Goal: Information Seeking & Learning: Learn about a topic

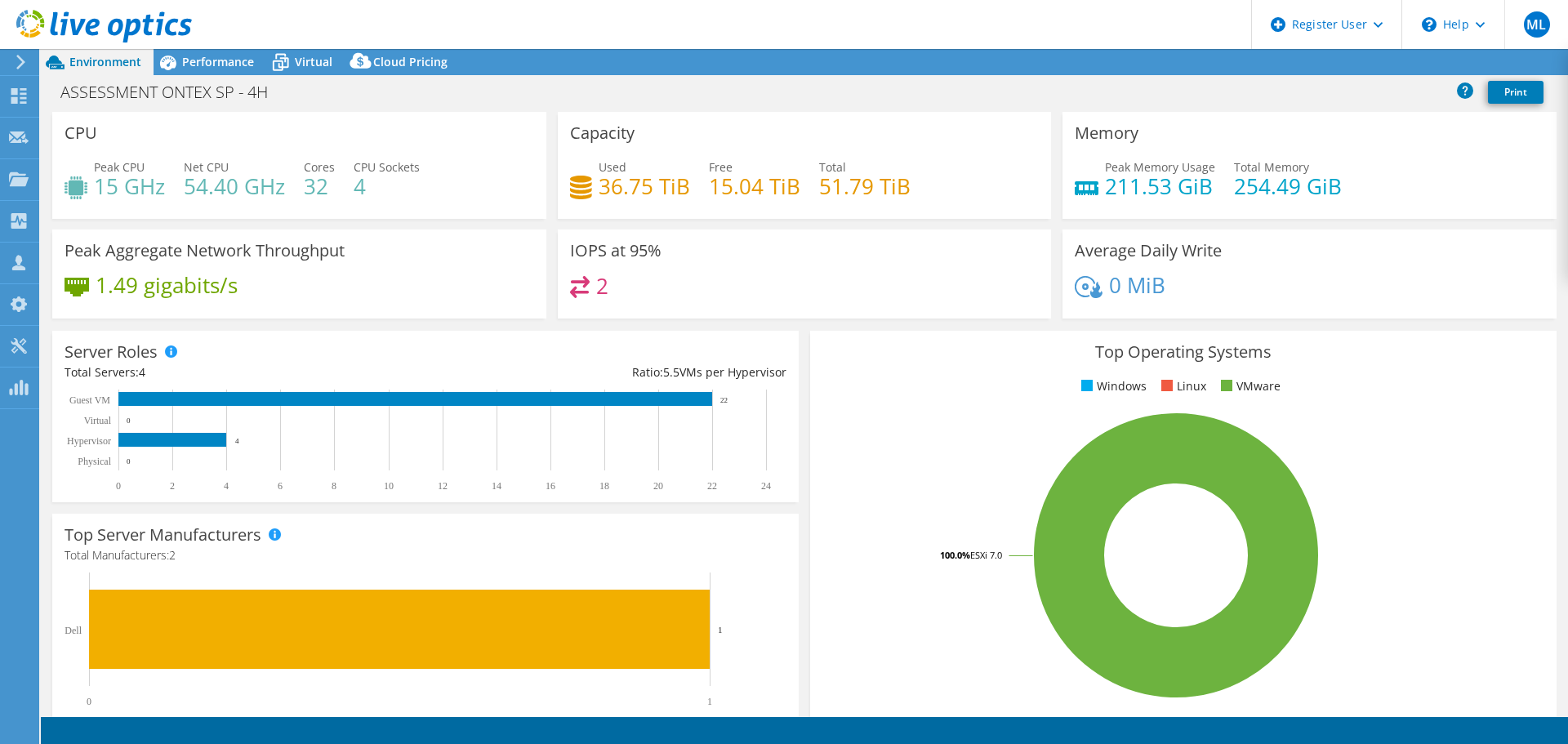
select select "USD"
click at [332, 50] on div "Virtual" at bounding box center [305, 62] width 79 height 26
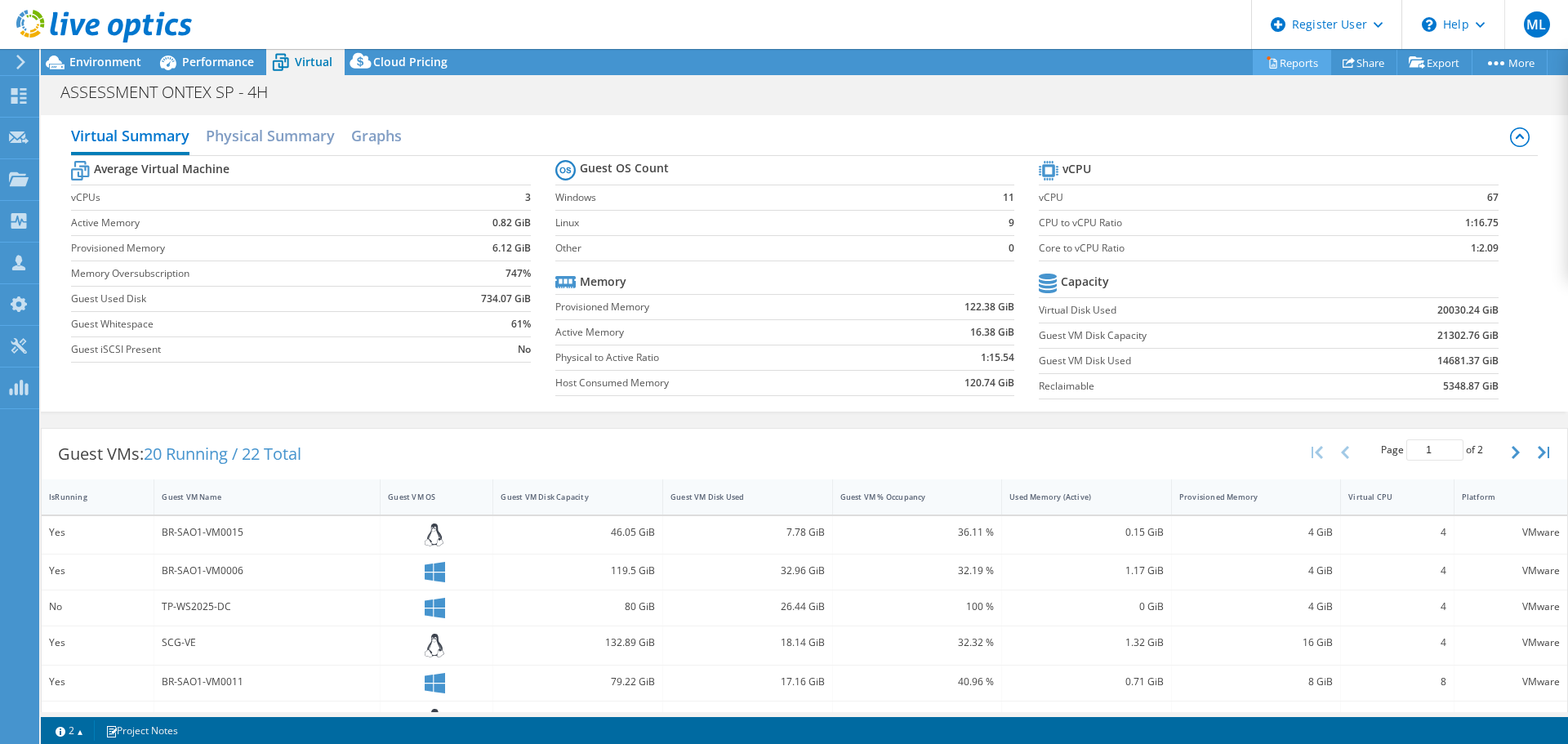
click at [1294, 60] on link "Reports" at bounding box center [1292, 62] width 79 height 25
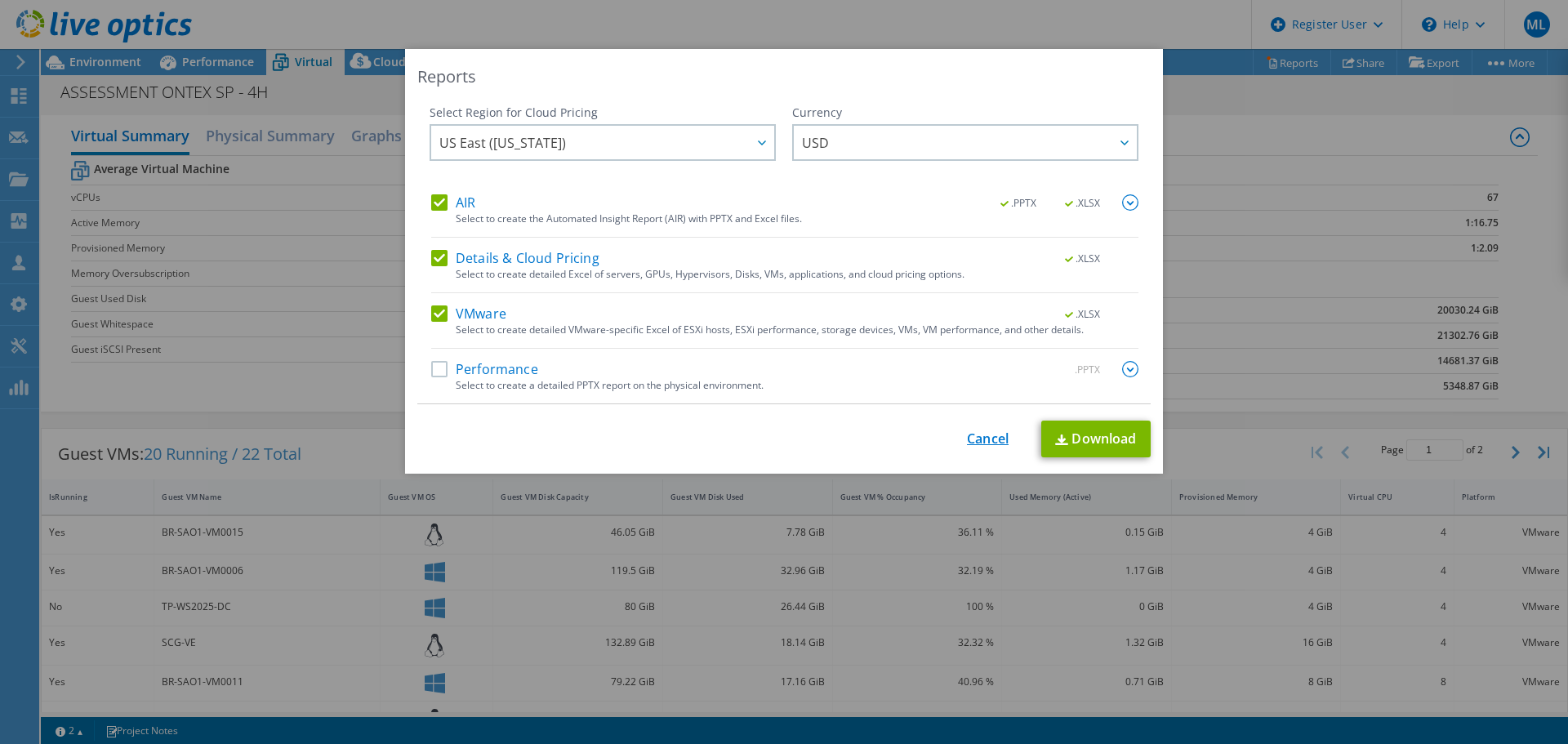
click at [987, 445] on link "Cancel" at bounding box center [988, 439] width 42 height 16
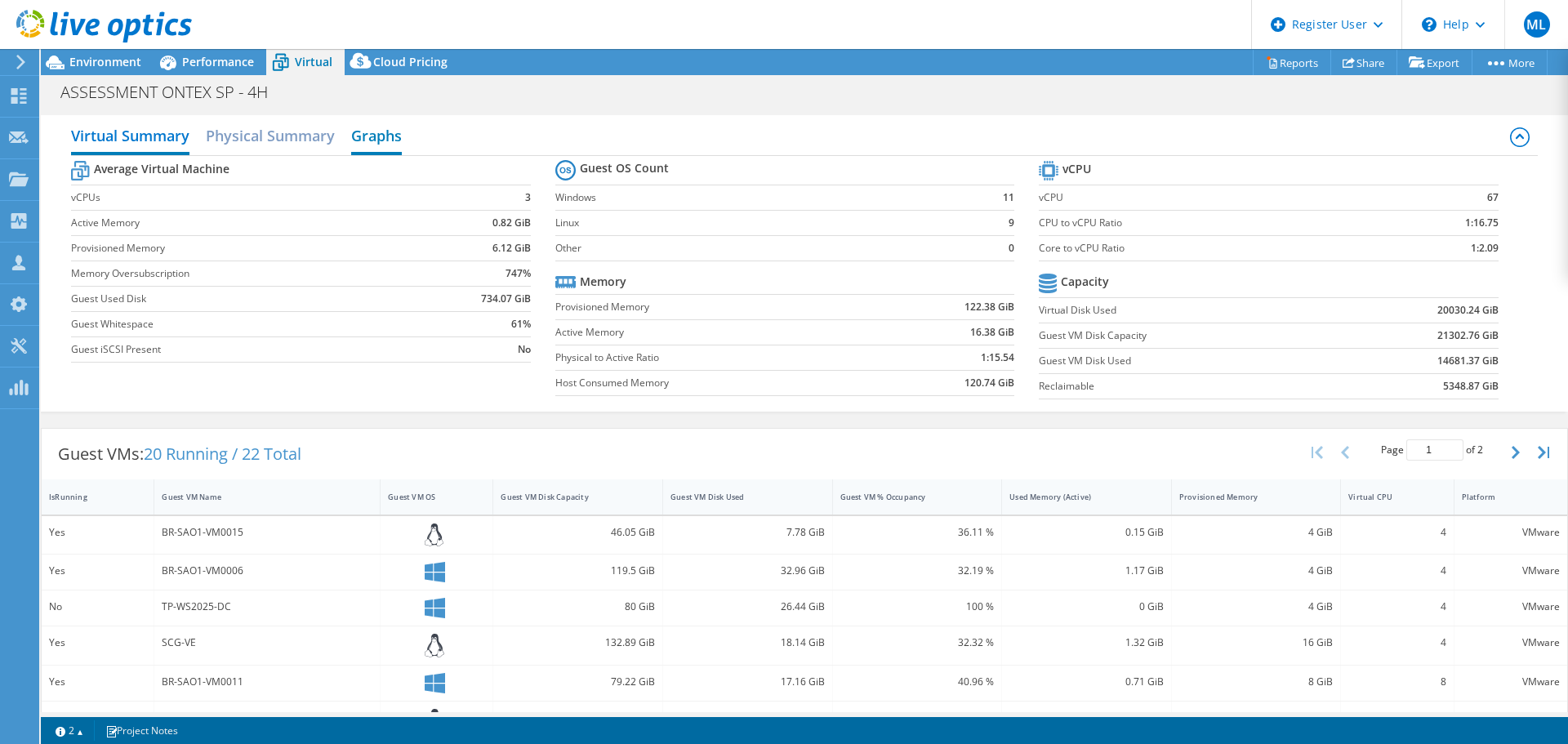
click at [364, 140] on h2 "Graphs" at bounding box center [376, 137] width 51 height 36
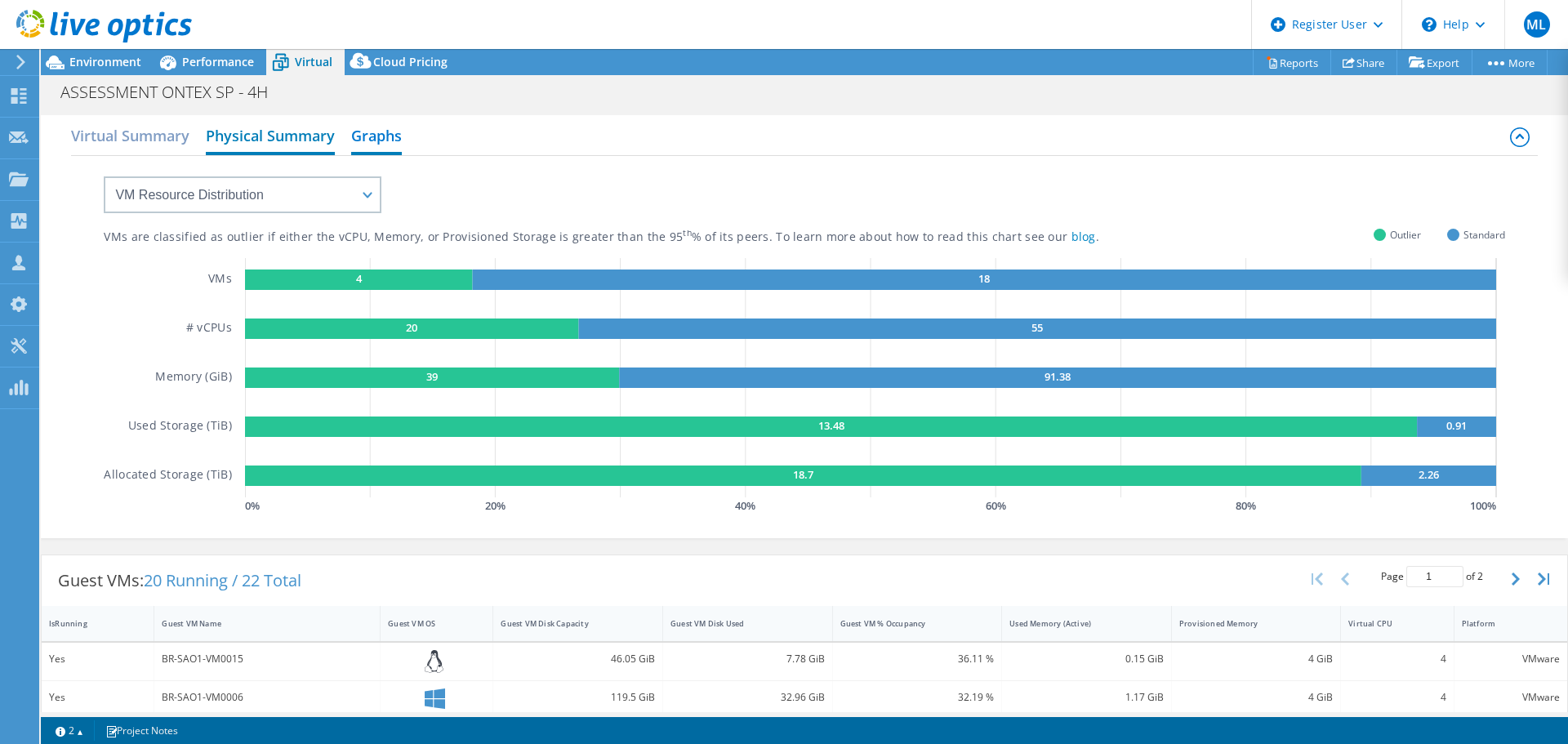
click at [243, 130] on h2 "Physical Summary" at bounding box center [270, 137] width 129 height 36
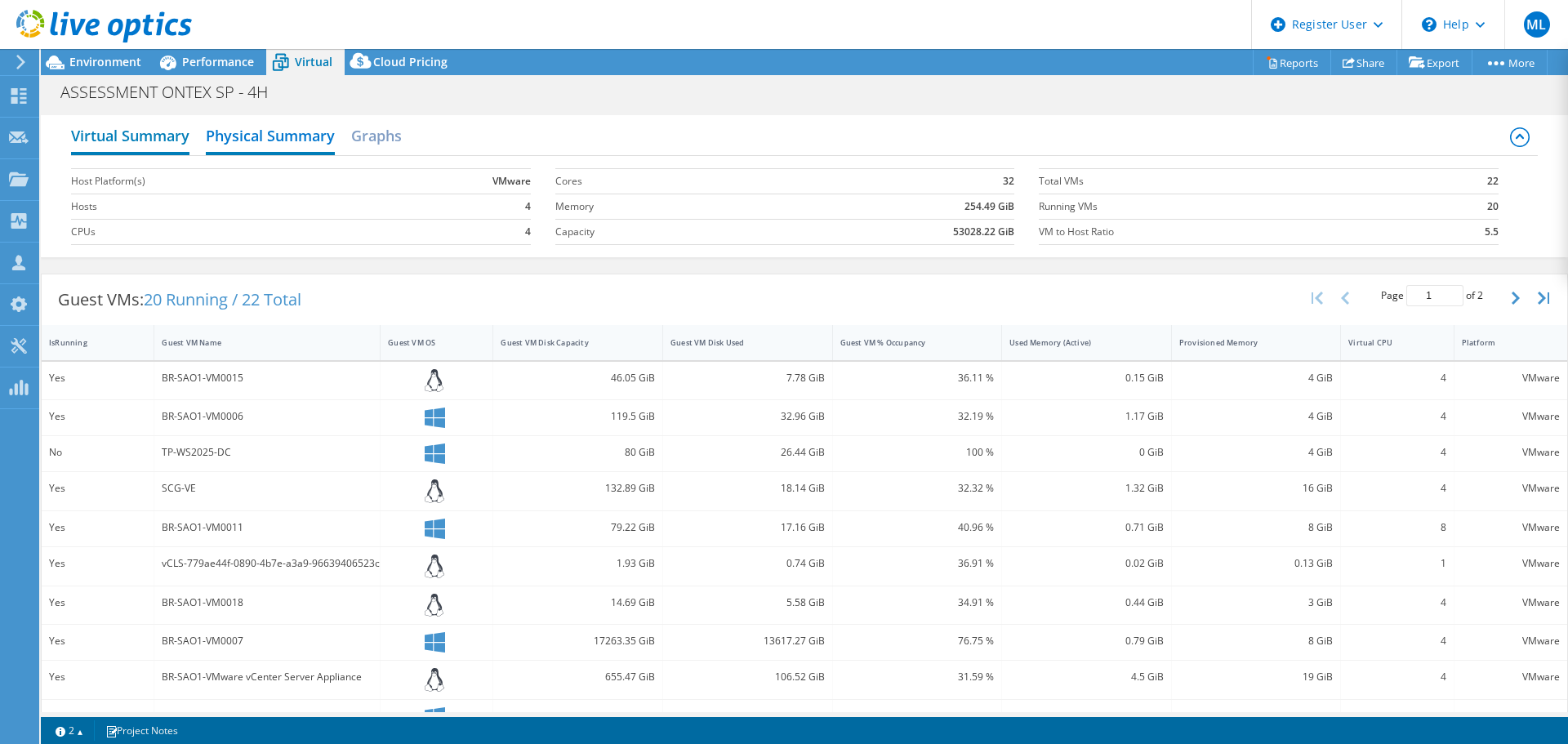
click at [135, 141] on h2 "Virtual Summary" at bounding box center [130, 137] width 118 height 36
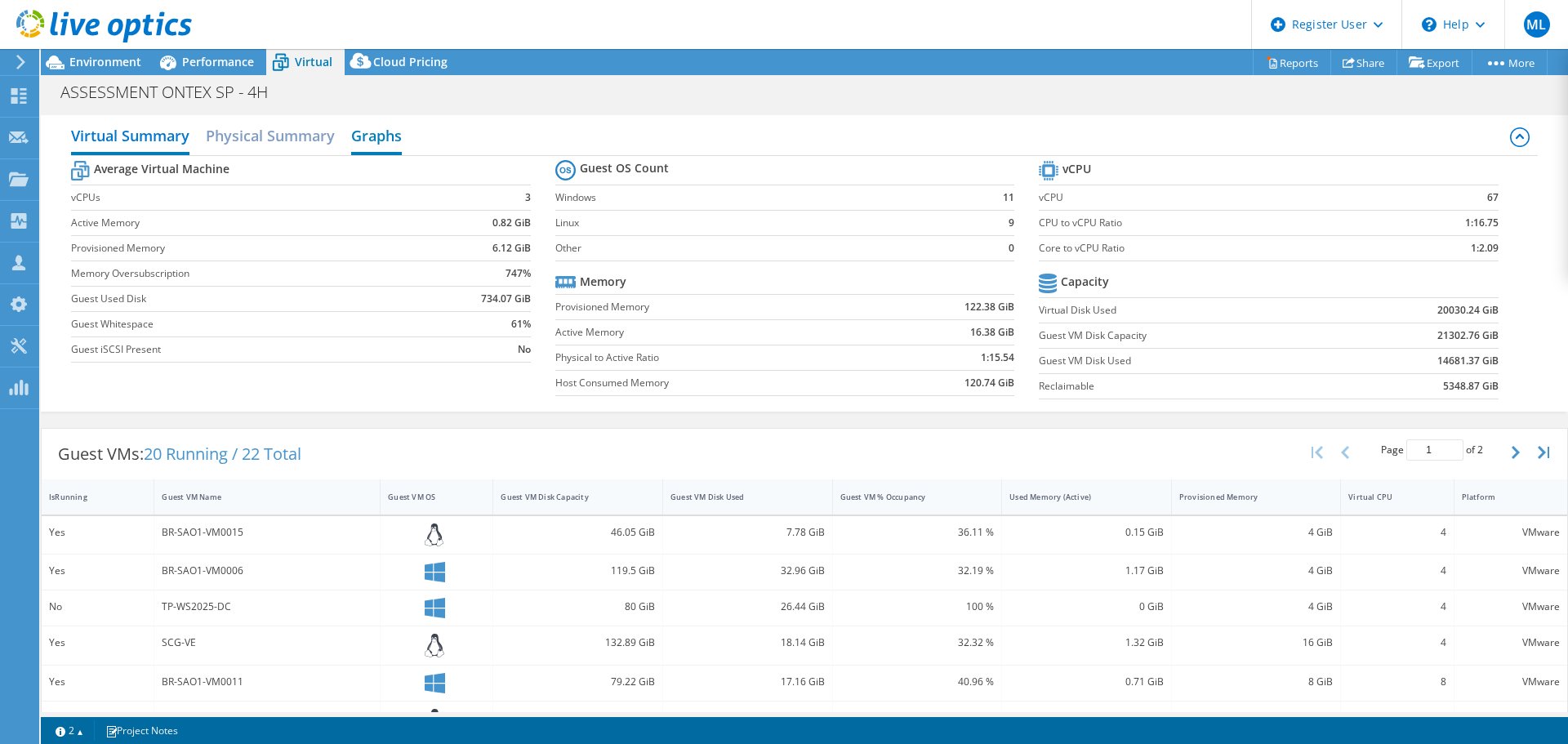
click at [362, 136] on h2 "Graphs" at bounding box center [376, 137] width 51 height 36
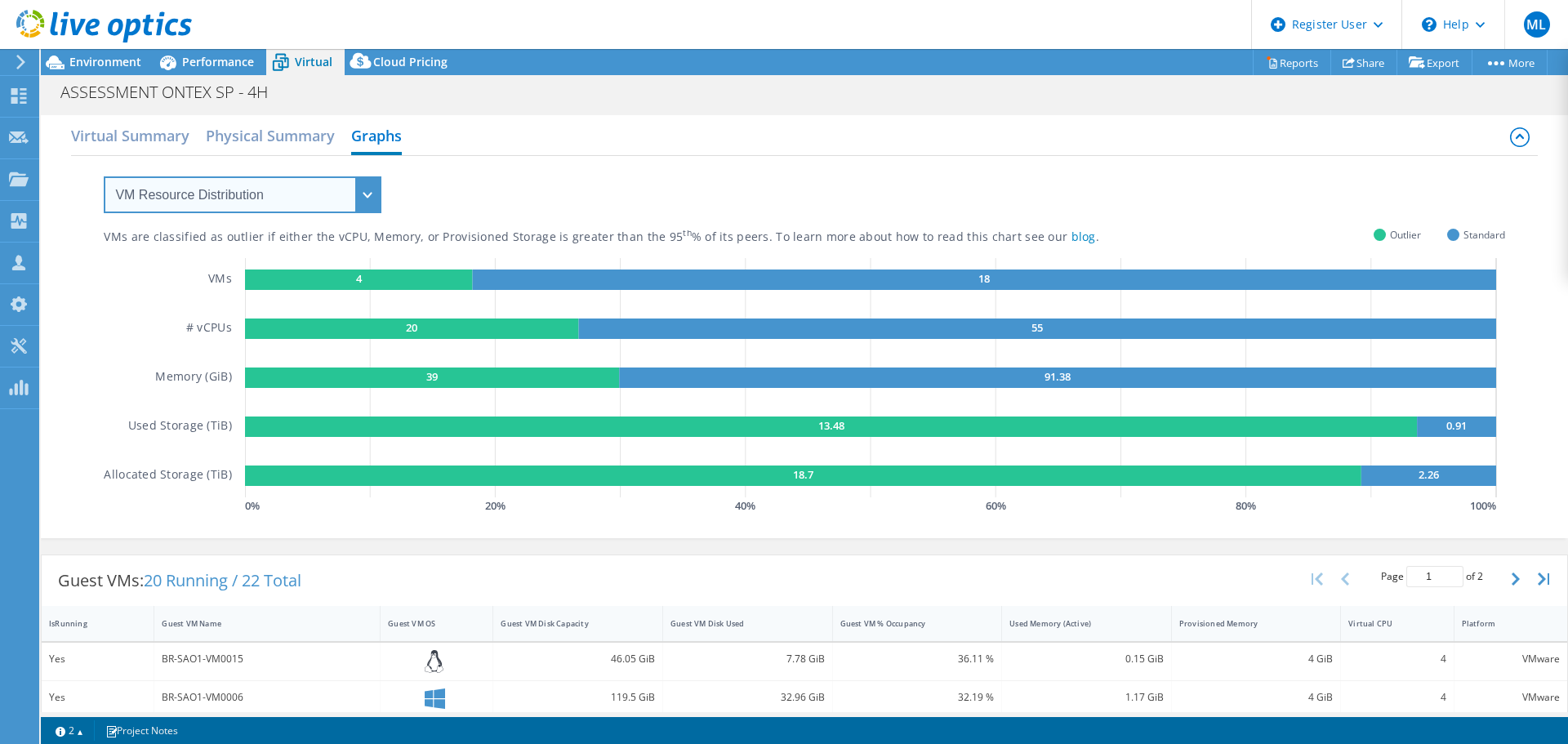
click at [272, 198] on select "VM Resource Distribution Provisioning Contrast Over Provisioning" at bounding box center [242, 195] width 277 height 37
select select "Provisioning Contrast"
click at [104, 177] on select "VM Resource Distribution Provisioning Contrast Over Provisioning" at bounding box center [242, 195] width 277 height 37
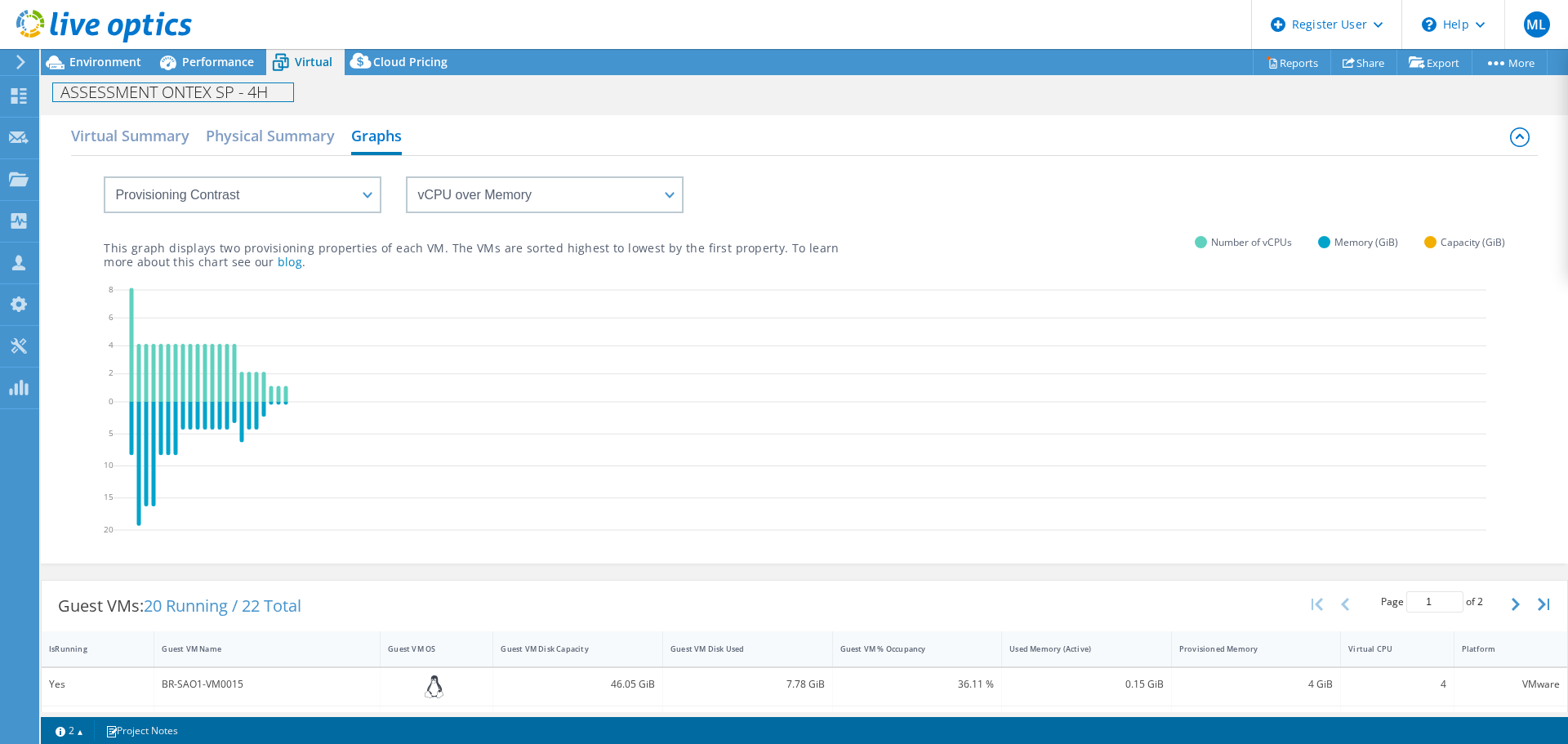
click at [120, 79] on div "ASSESSMENT ONTEX SP - 4H Print" at bounding box center [804, 92] width 1527 height 31
click at [113, 60] on span "Environment" at bounding box center [105, 62] width 72 height 16
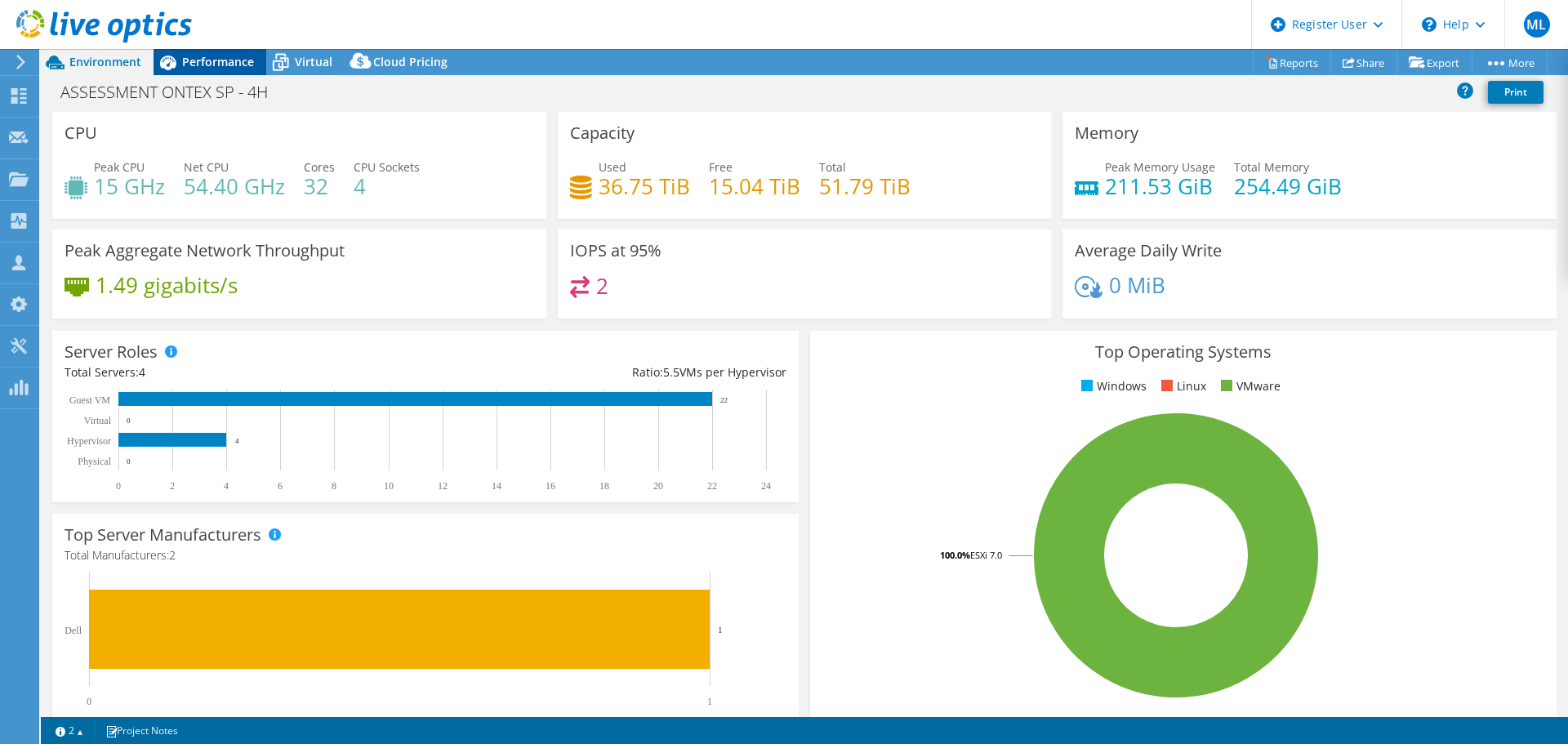
click at [177, 58] on icon at bounding box center [167, 62] width 29 height 29
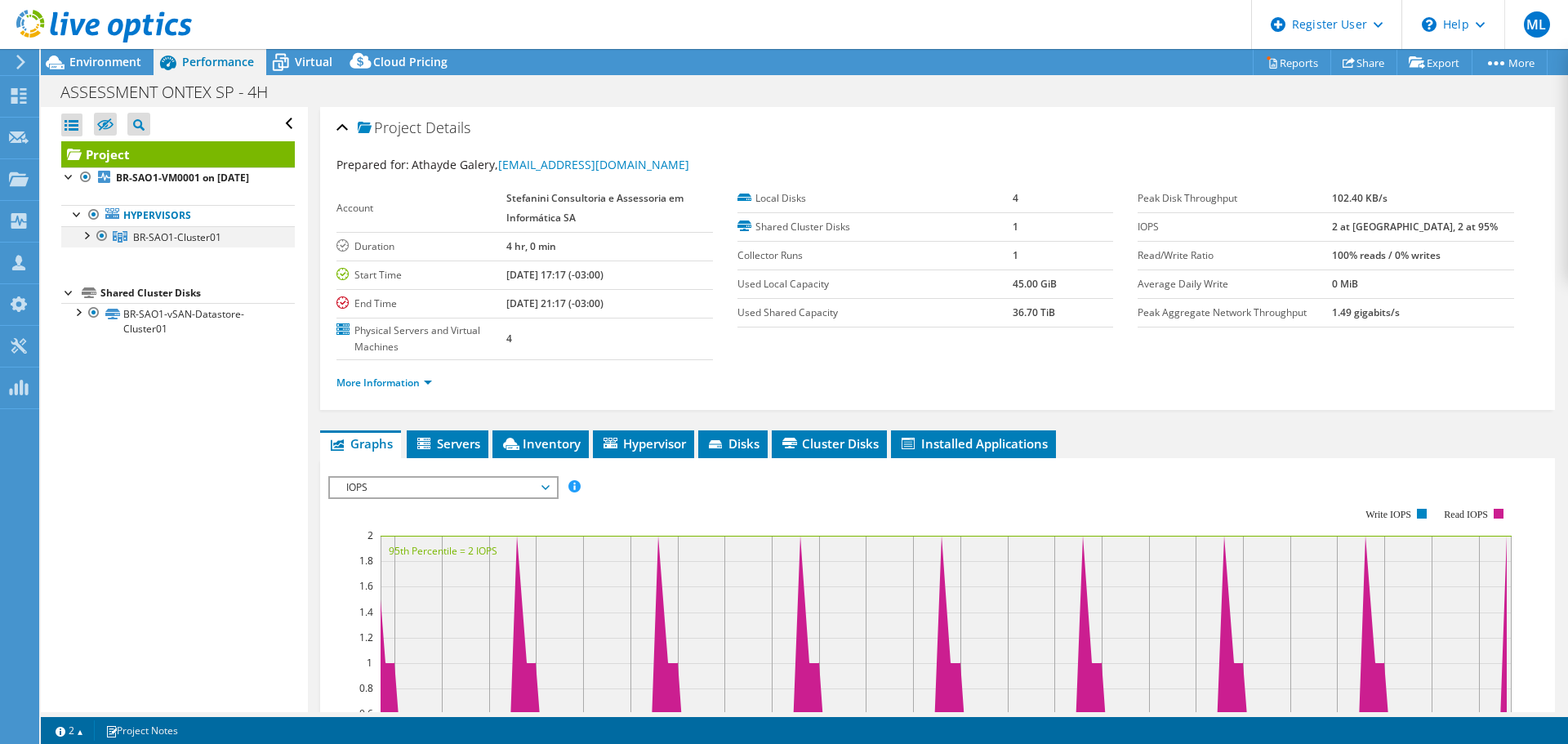
click at [91, 235] on div at bounding box center [86, 234] width 17 height 17
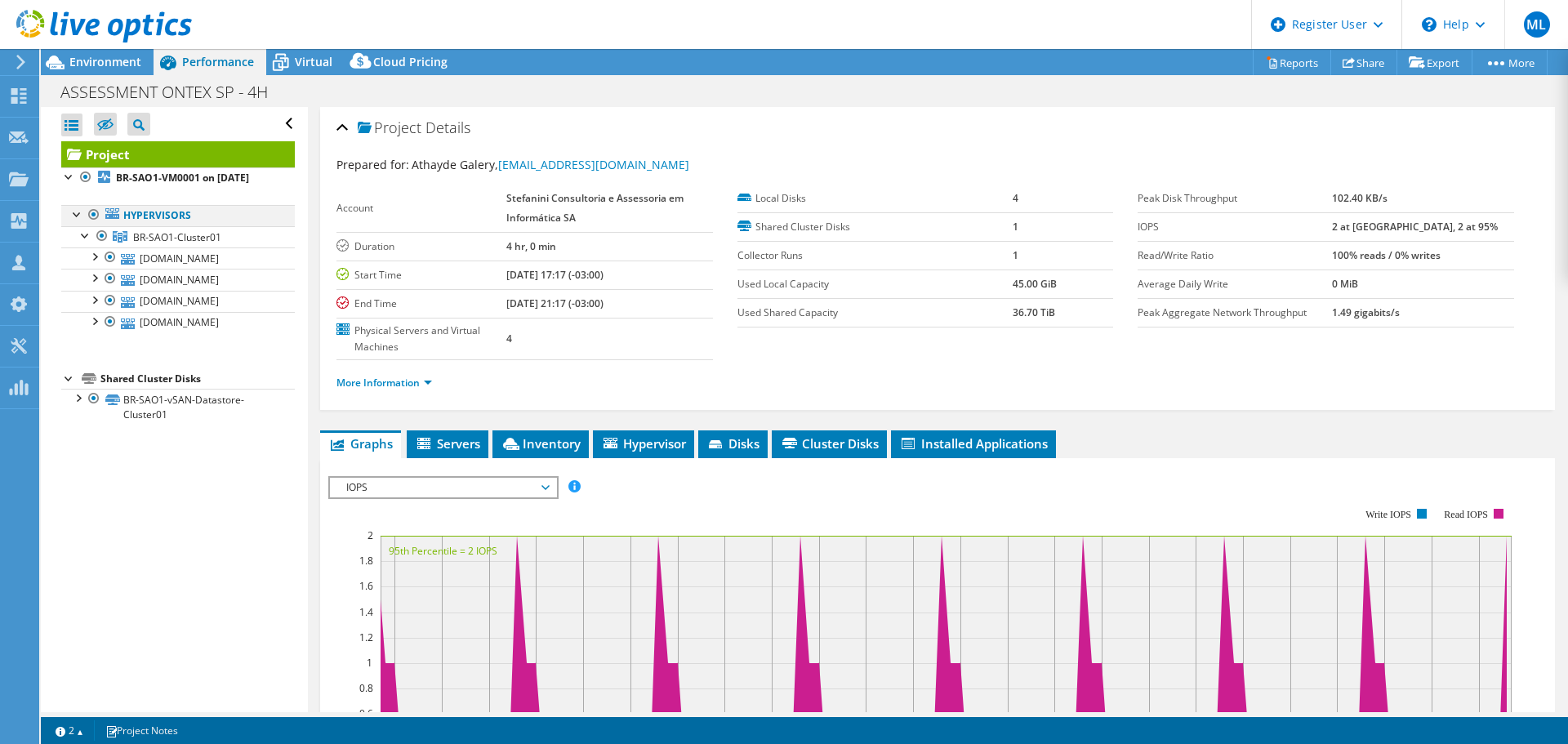
click at [75, 221] on div at bounding box center [77, 213] width 17 height 17
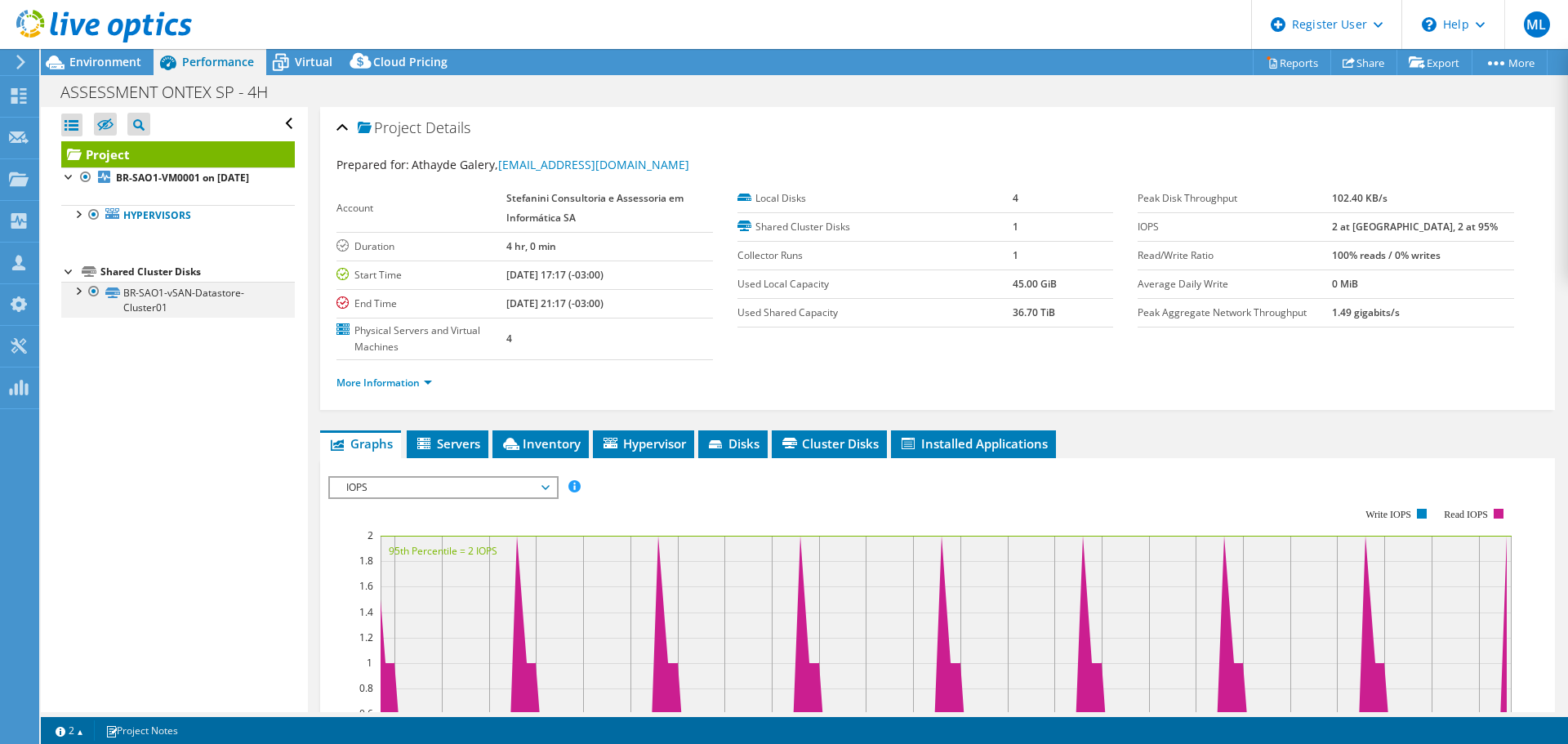
click at [79, 287] on div at bounding box center [77, 290] width 17 height 17
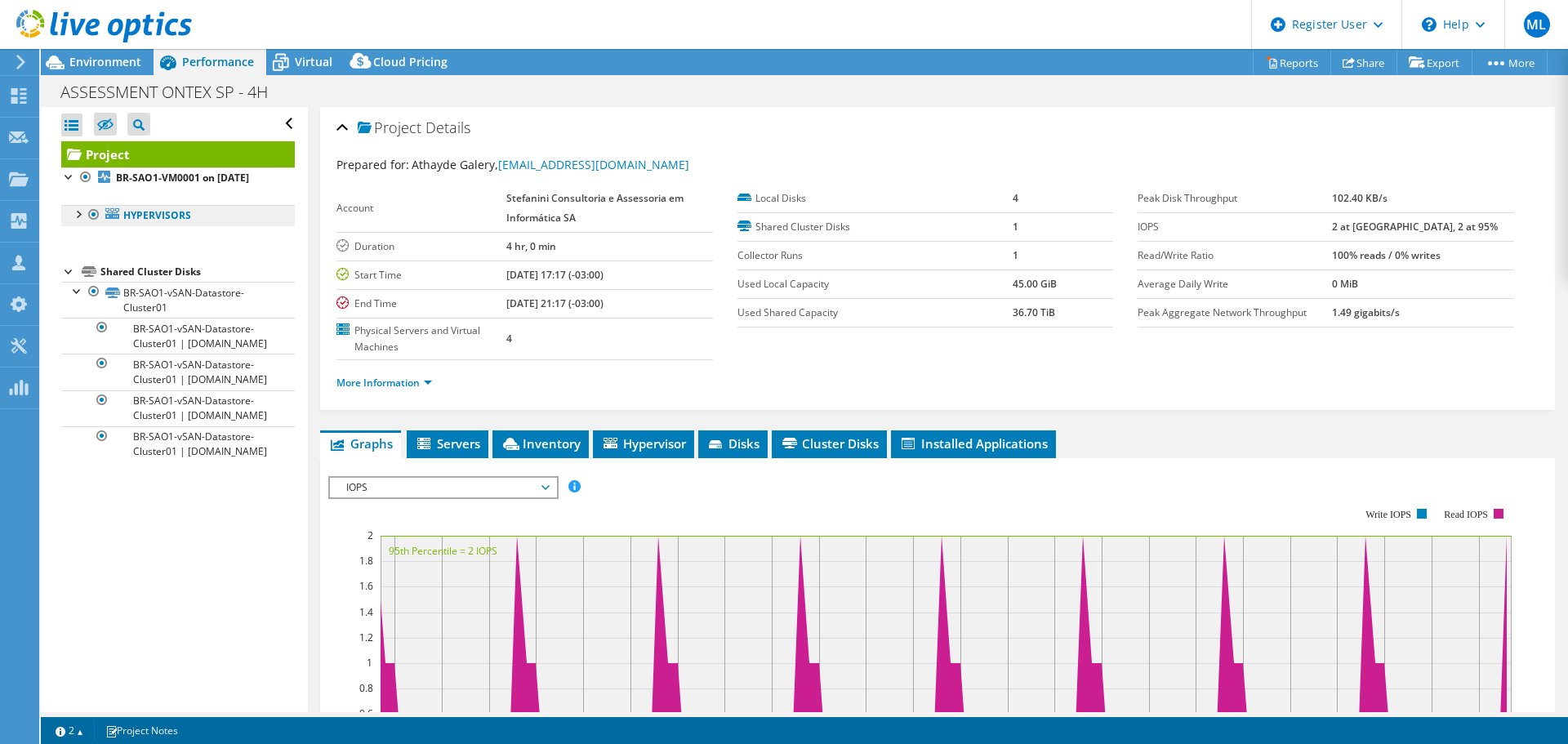
click at [74, 223] on link "Hypervisors" at bounding box center [178, 215] width 234 height 21
click at [83, 214] on div at bounding box center [77, 213] width 17 height 17
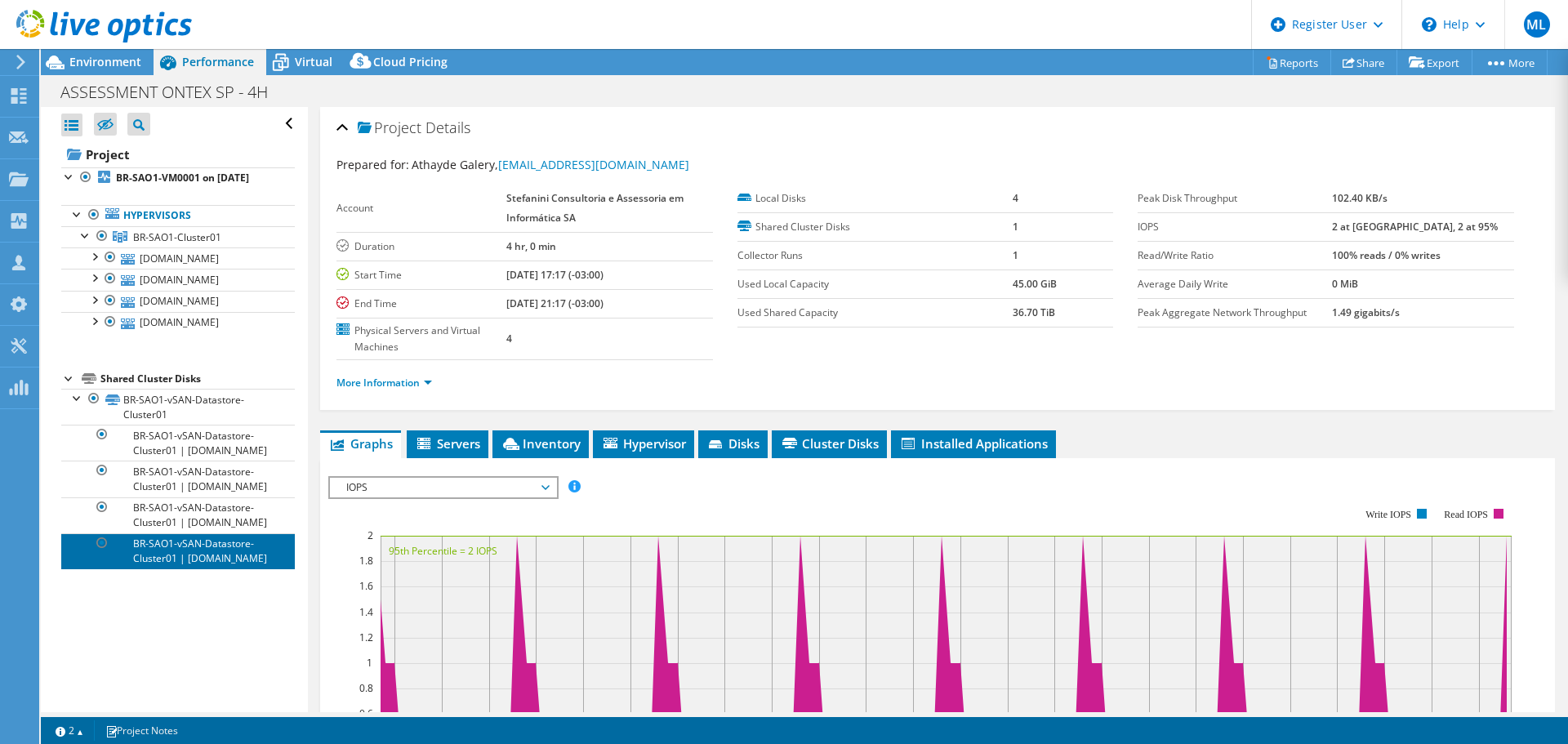
click at [221, 569] on link "BR-SAO1-vSAN-Datastore-Cluster01 | br-sao1-pm0002.global.ontex.net" at bounding box center [178, 551] width 234 height 36
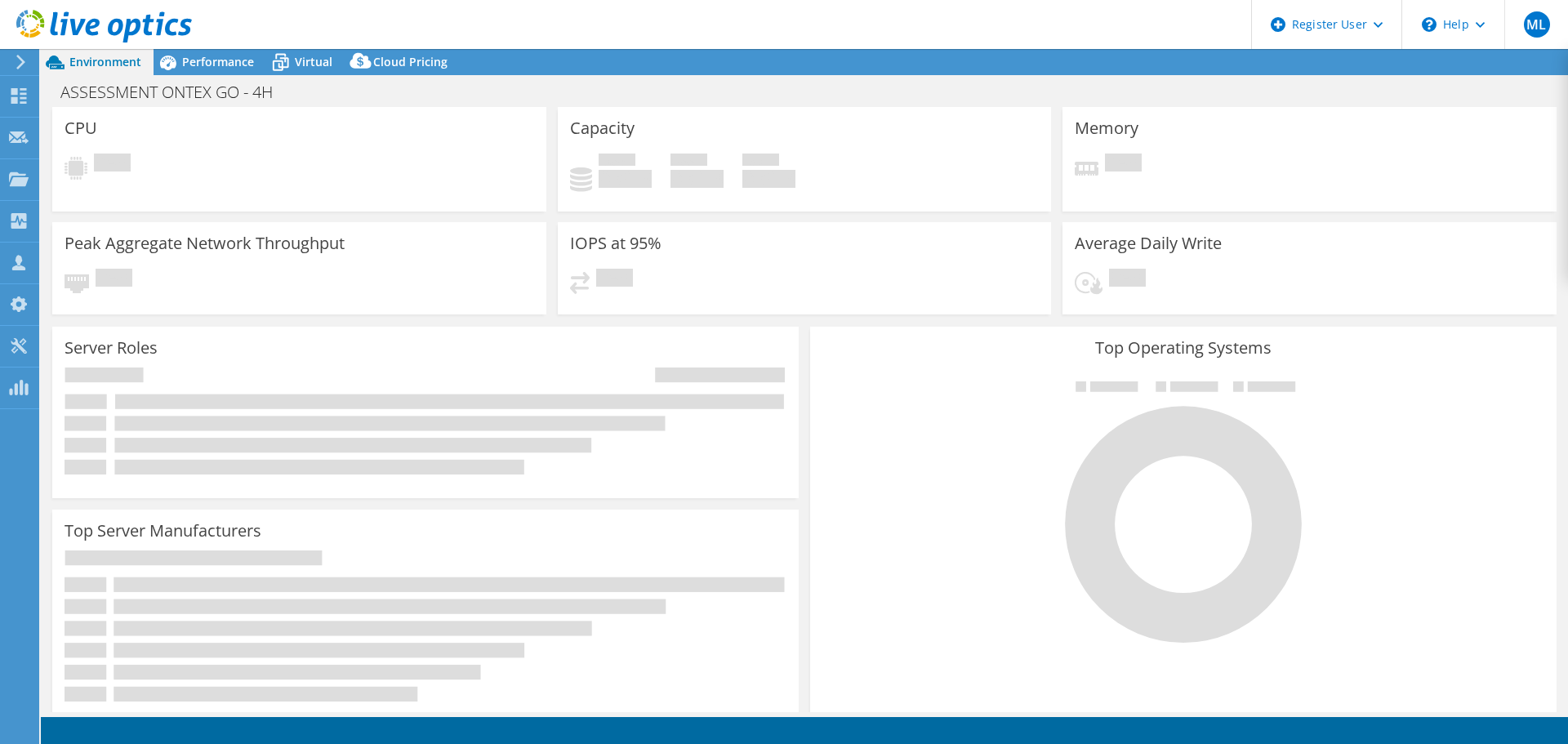
select select "USD"
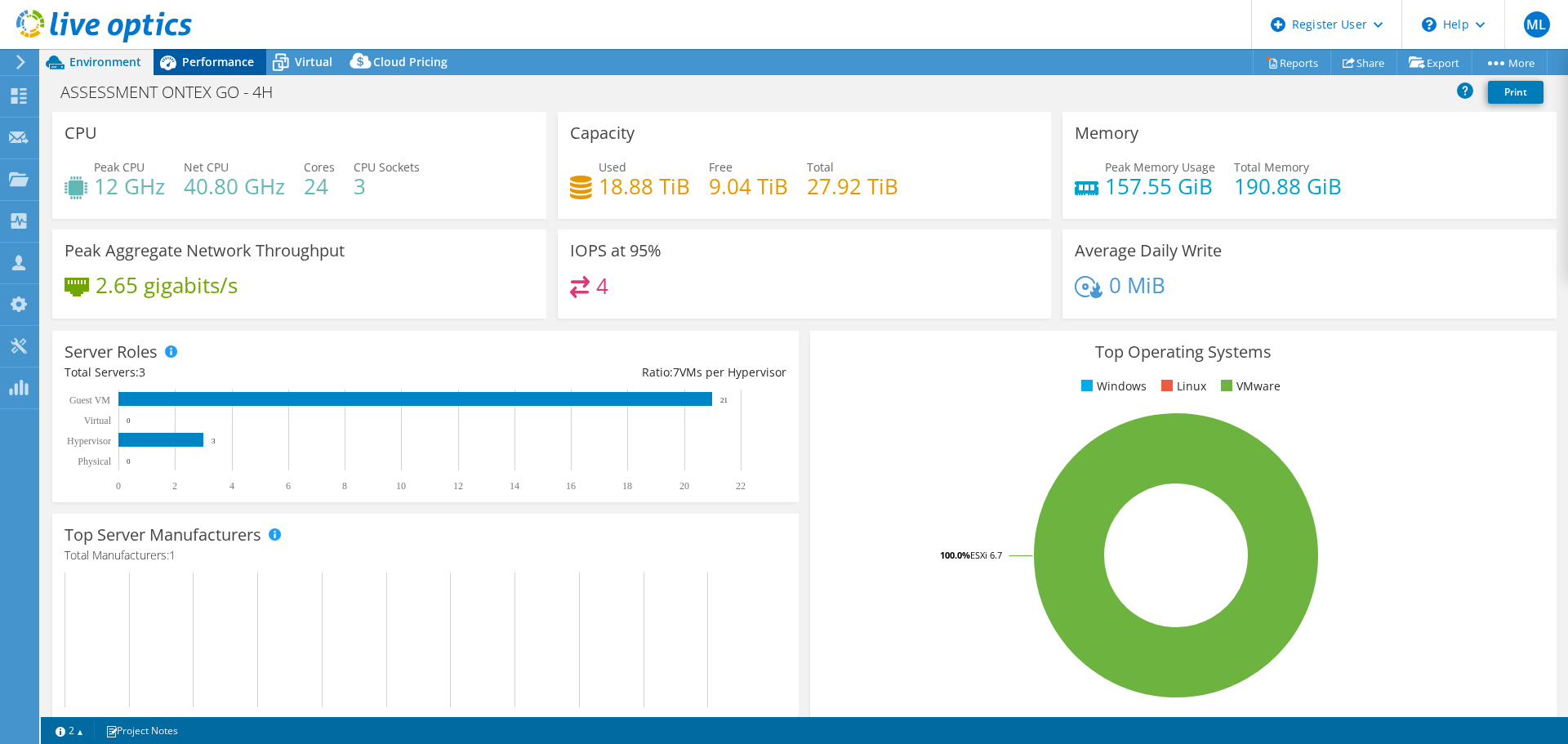
click at [180, 60] on icon at bounding box center [167, 62] width 29 height 29
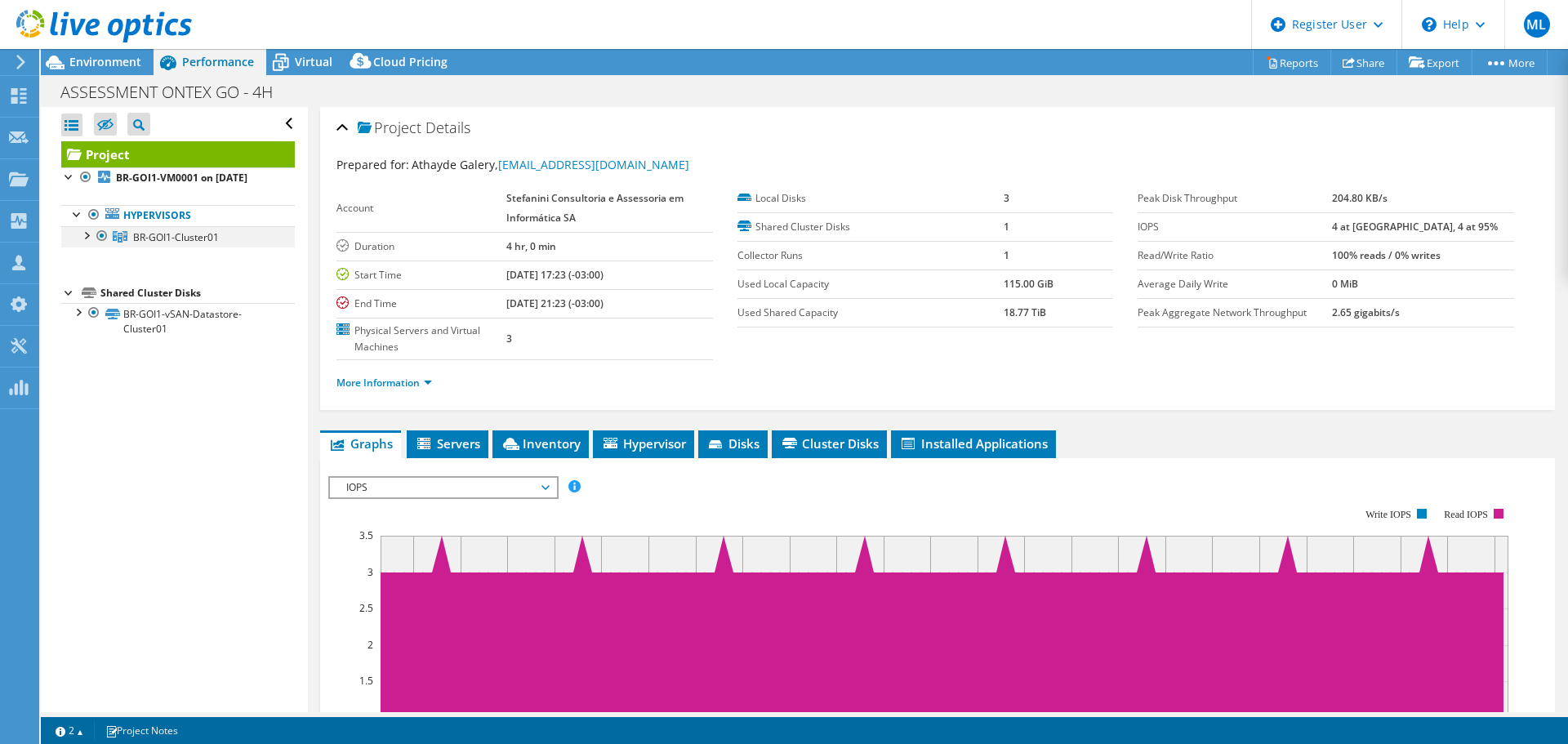
click at [91, 242] on div at bounding box center [86, 234] width 17 height 17
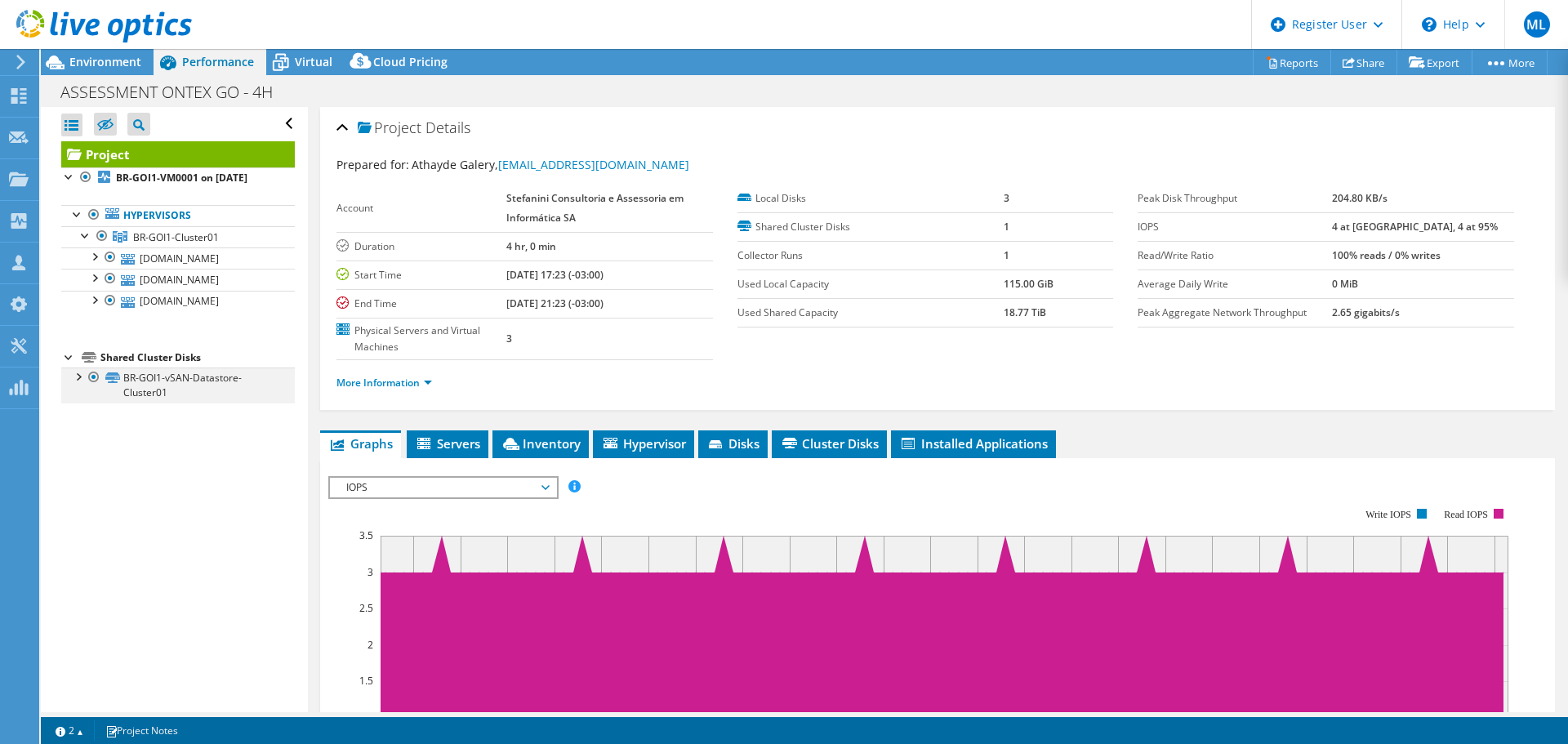
click at [77, 384] on div at bounding box center [77, 376] width 17 height 17
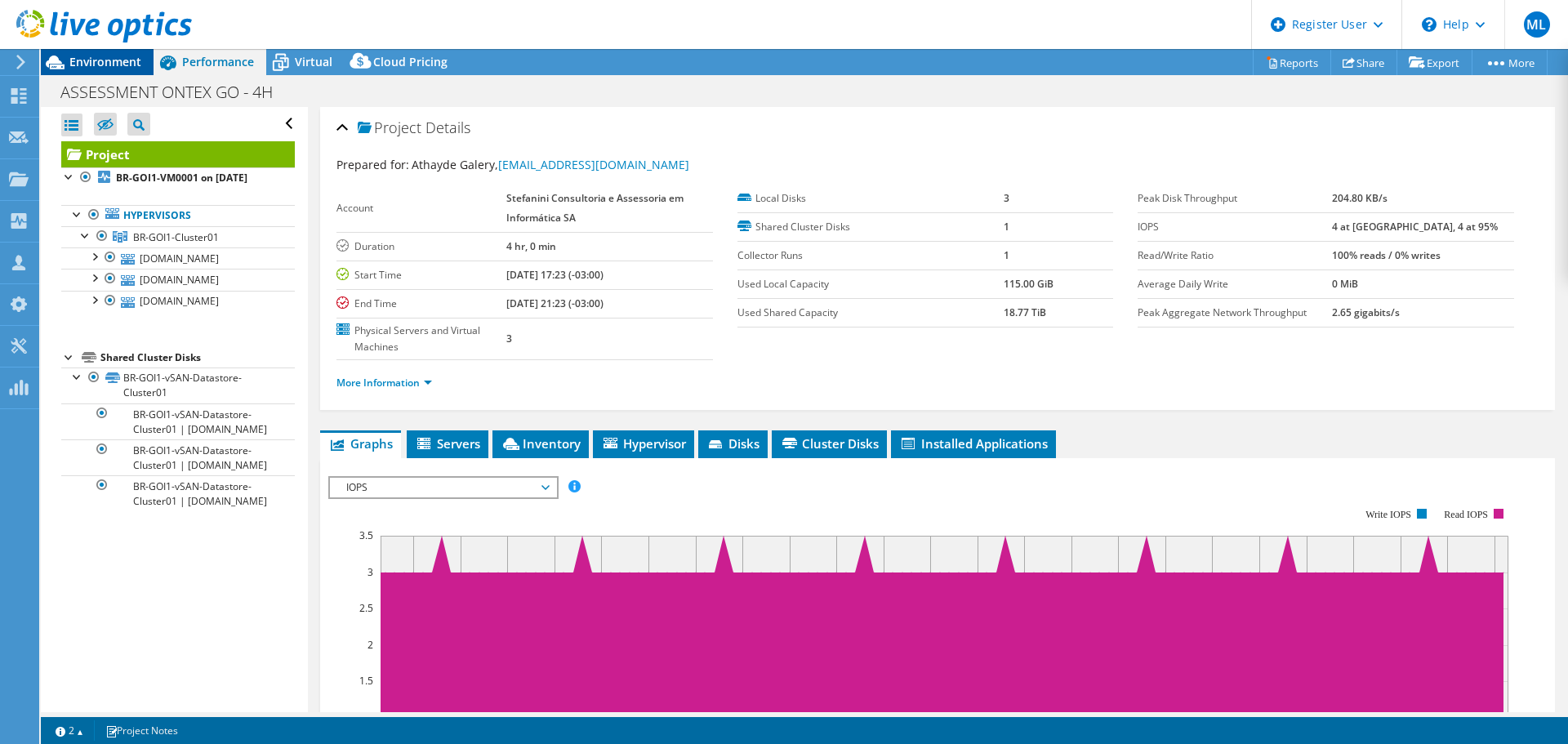
click at [72, 58] on span "Environment" at bounding box center [105, 62] width 72 height 16
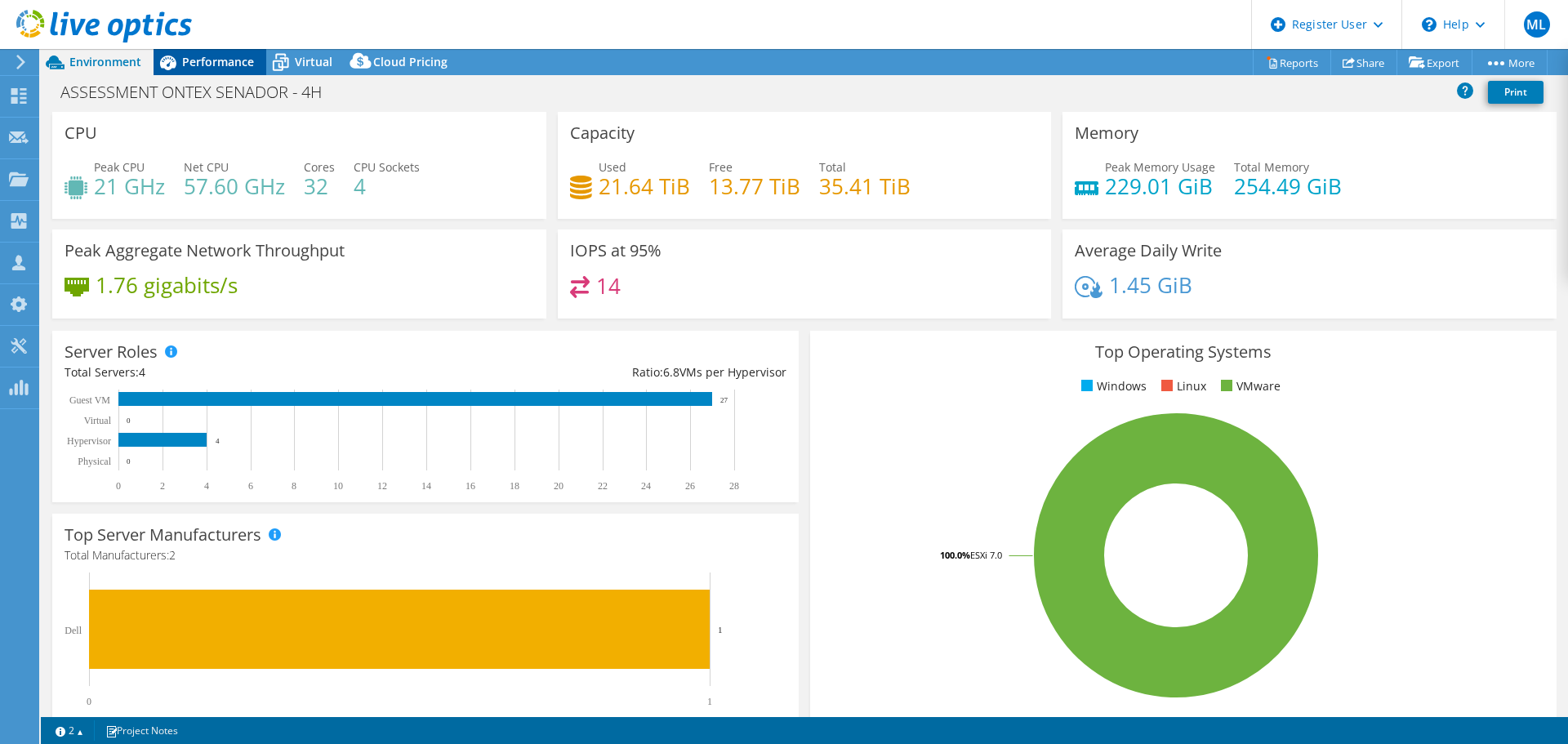
click at [201, 65] on span "Performance" at bounding box center [218, 62] width 72 height 16
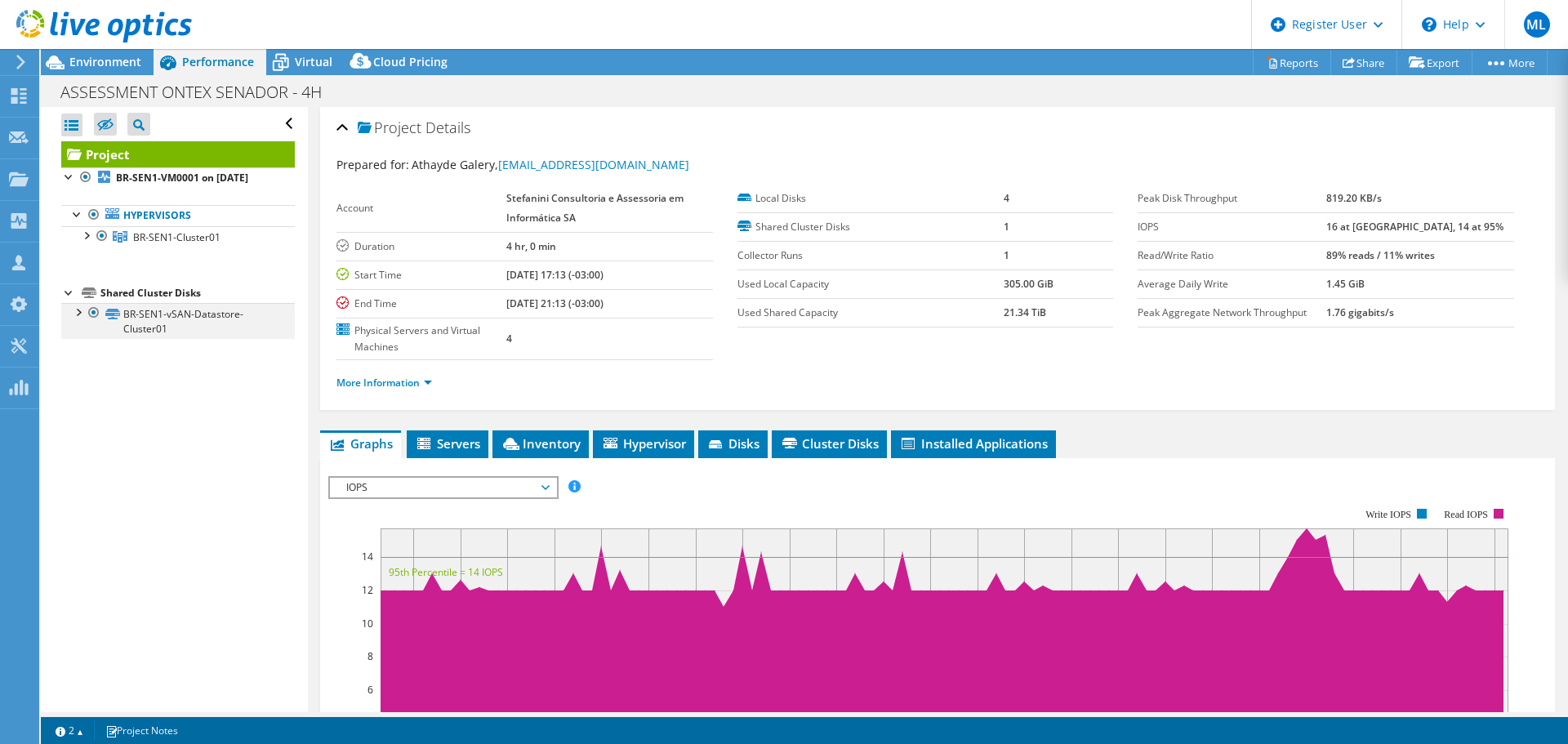
click at [76, 312] on div at bounding box center [77, 311] width 17 height 17
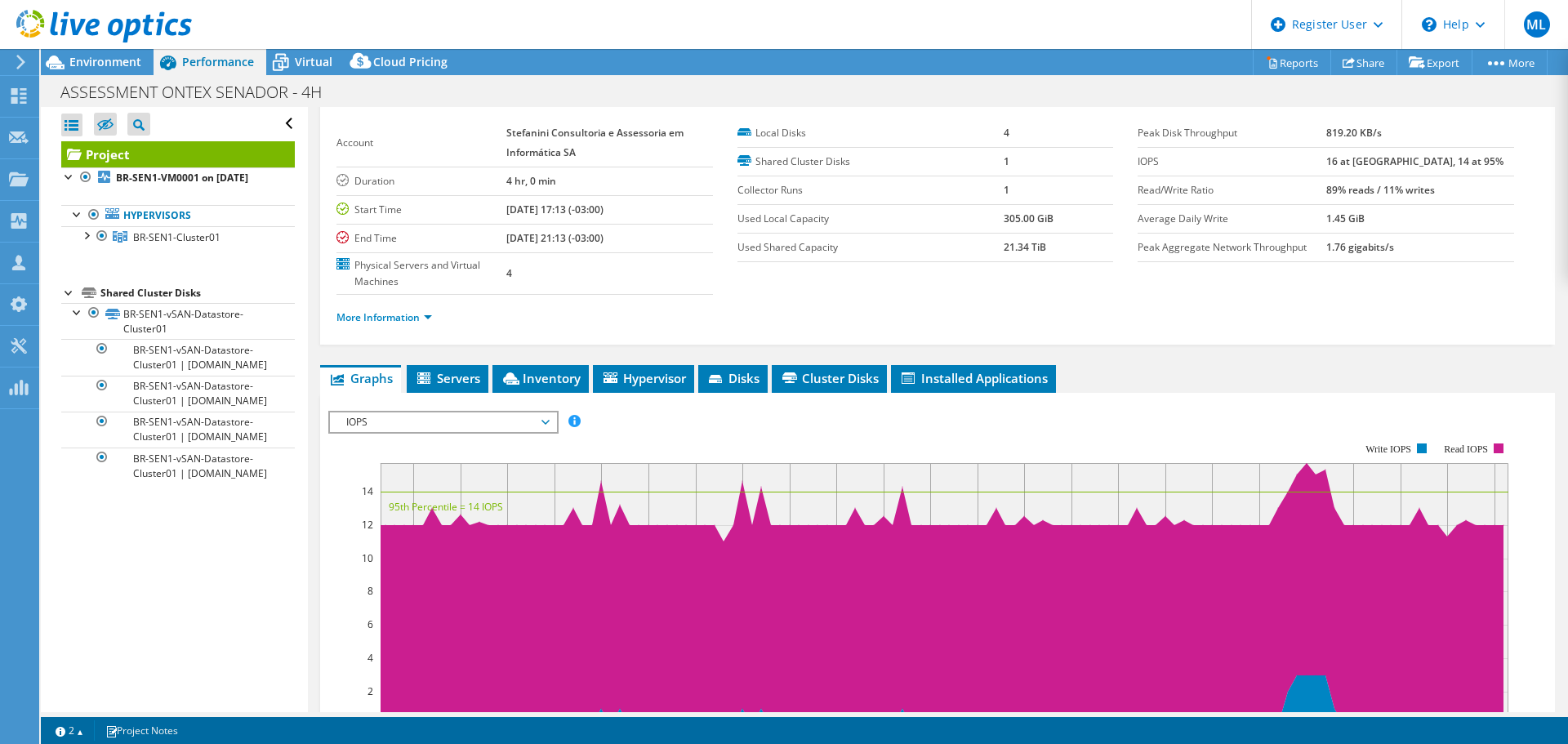
scroll to position [164, 0]
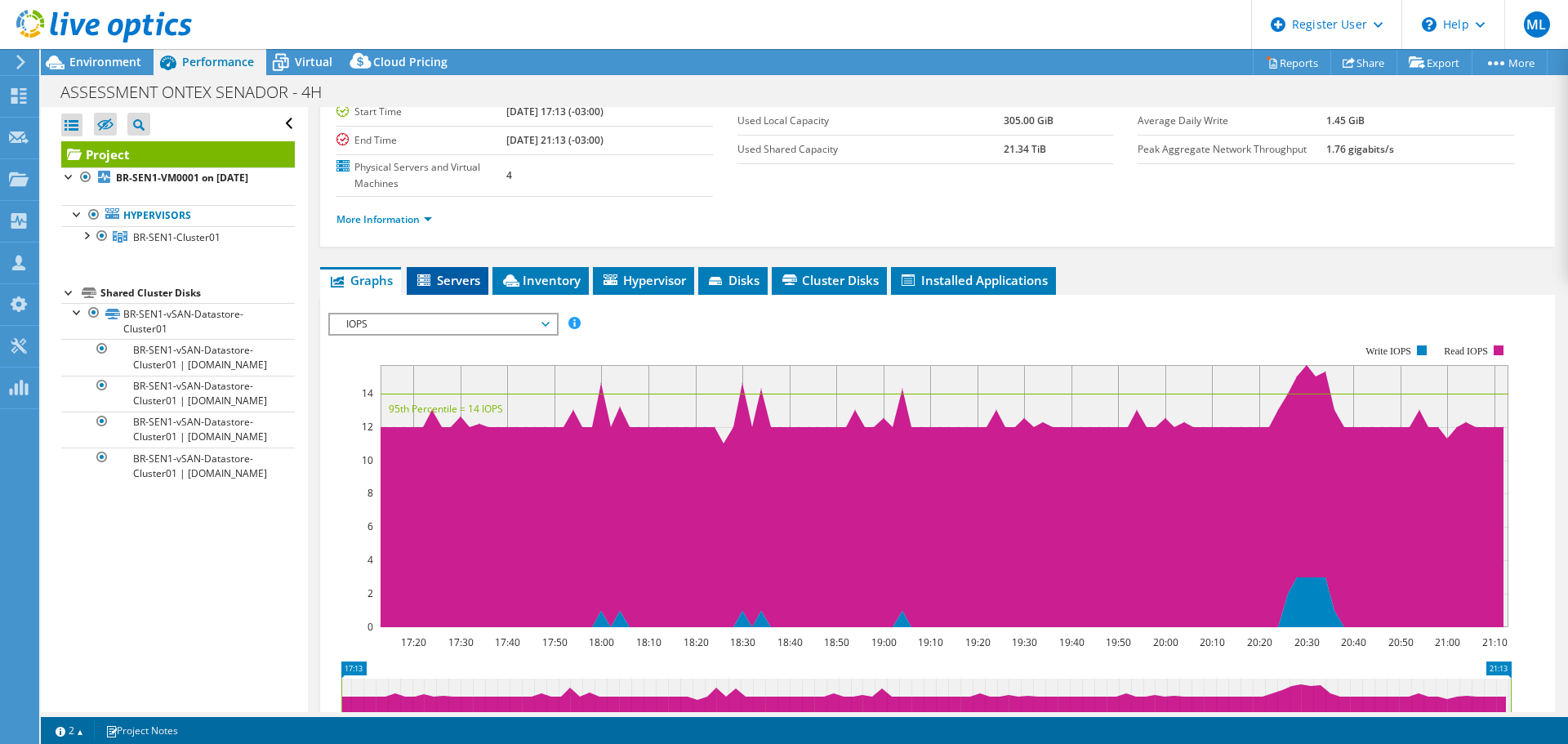
click at [452, 284] on span "Servers" at bounding box center [447, 280] width 66 height 17
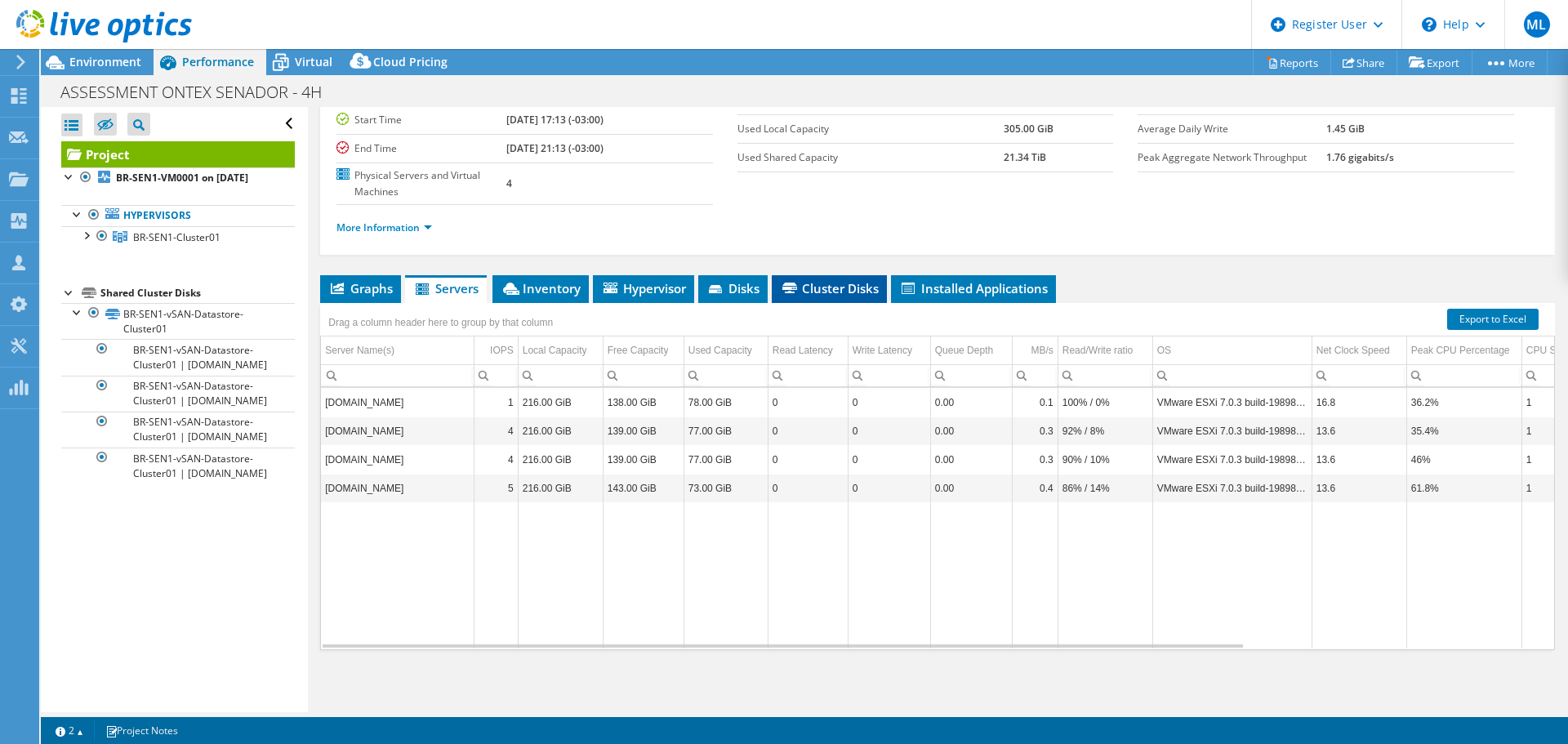
click at [830, 287] on span "Cluster Disks" at bounding box center [829, 288] width 99 height 17
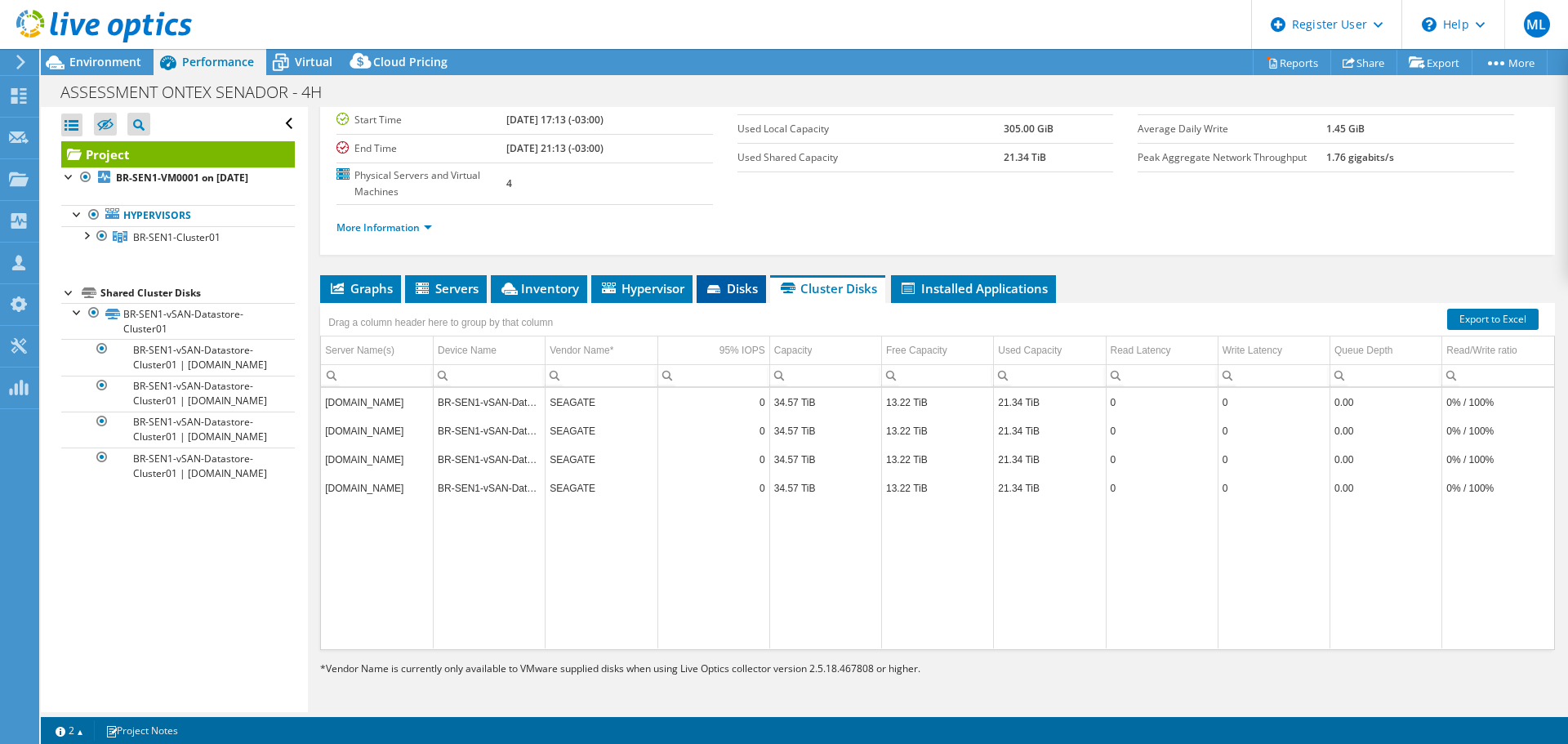
click at [747, 280] on span "Disks" at bounding box center [731, 288] width 53 height 17
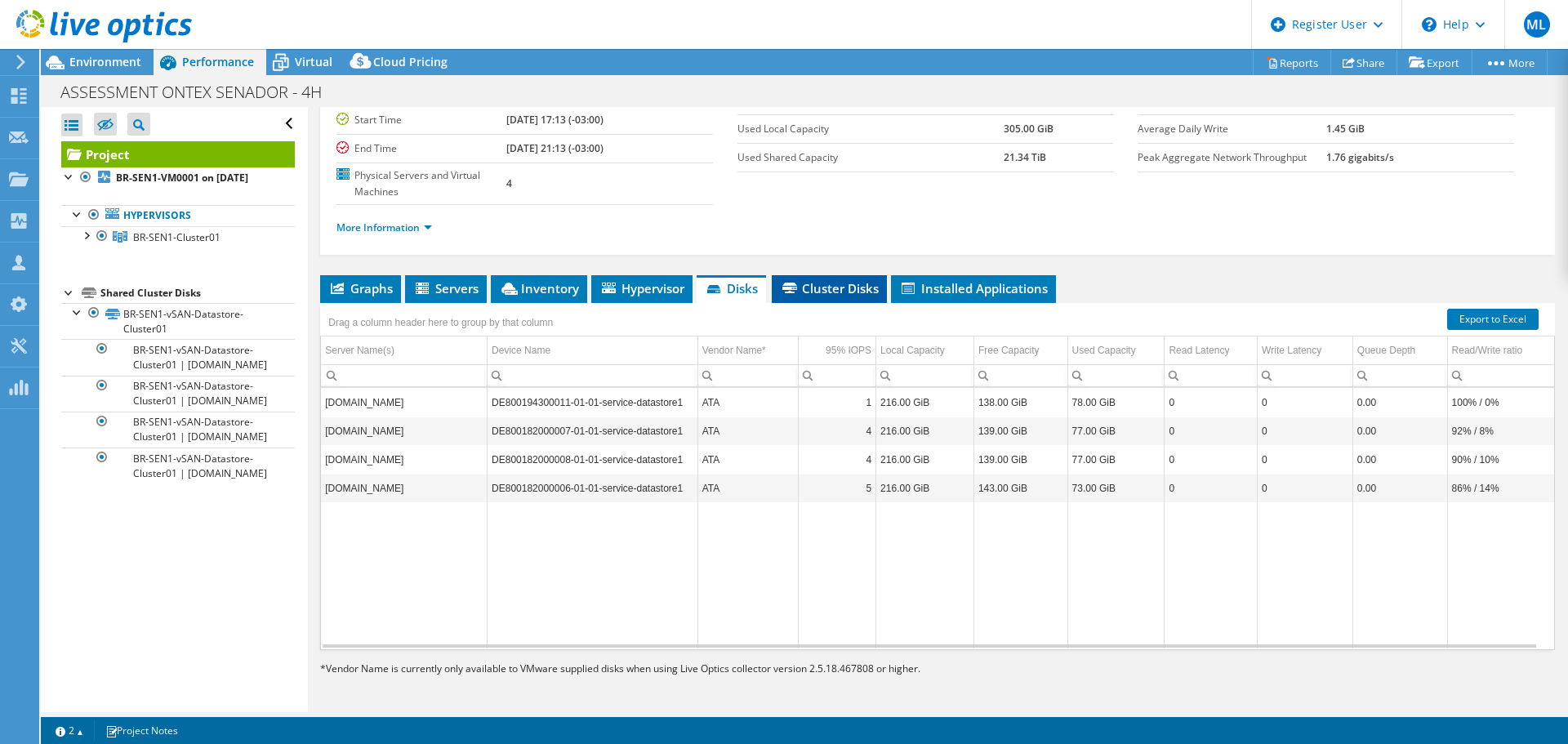
click at [844, 286] on span "Cluster Disks" at bounding box center [829, 288] width 99 height 17
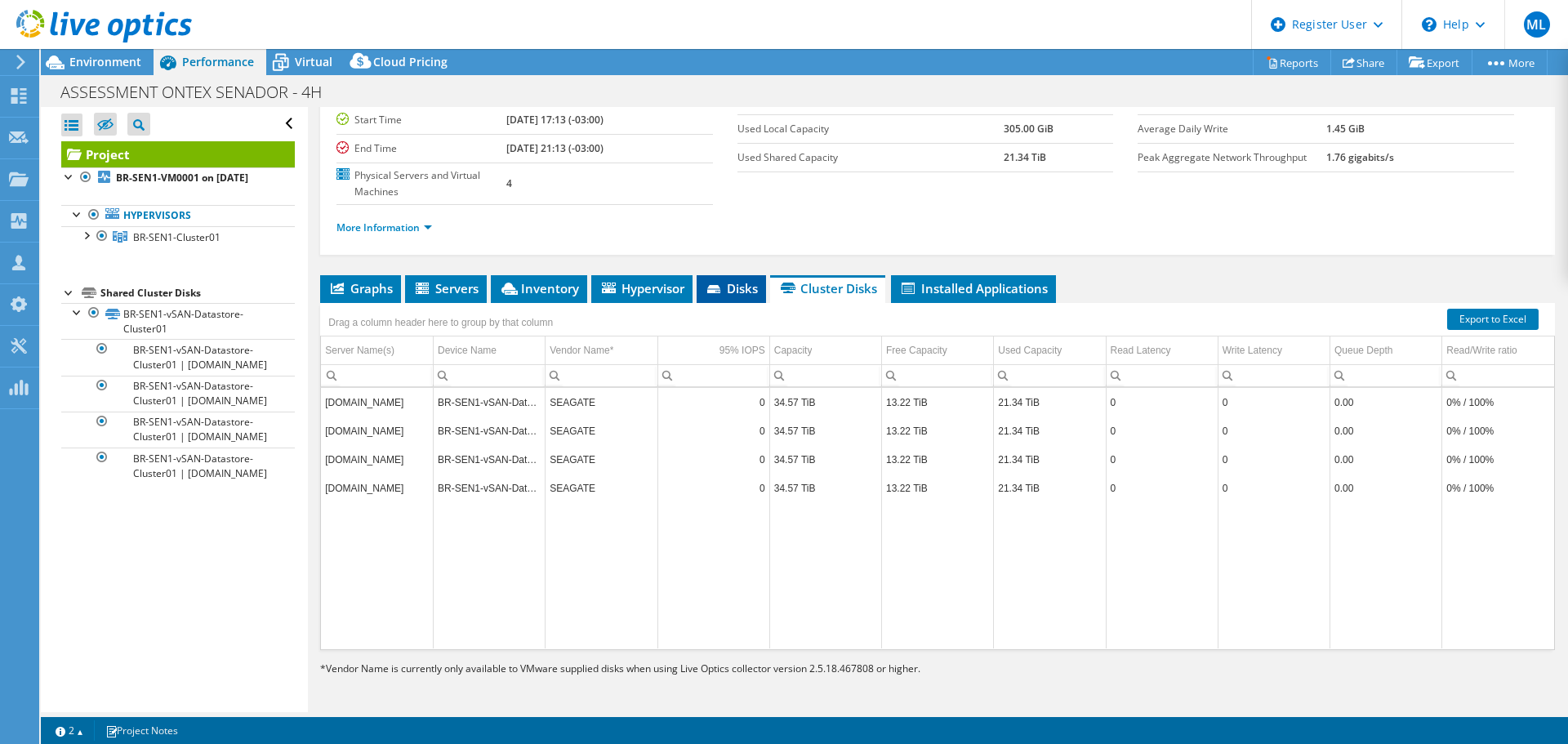
click at [724, 285] on icon at bounding box center [715, 291] width 17 height 11
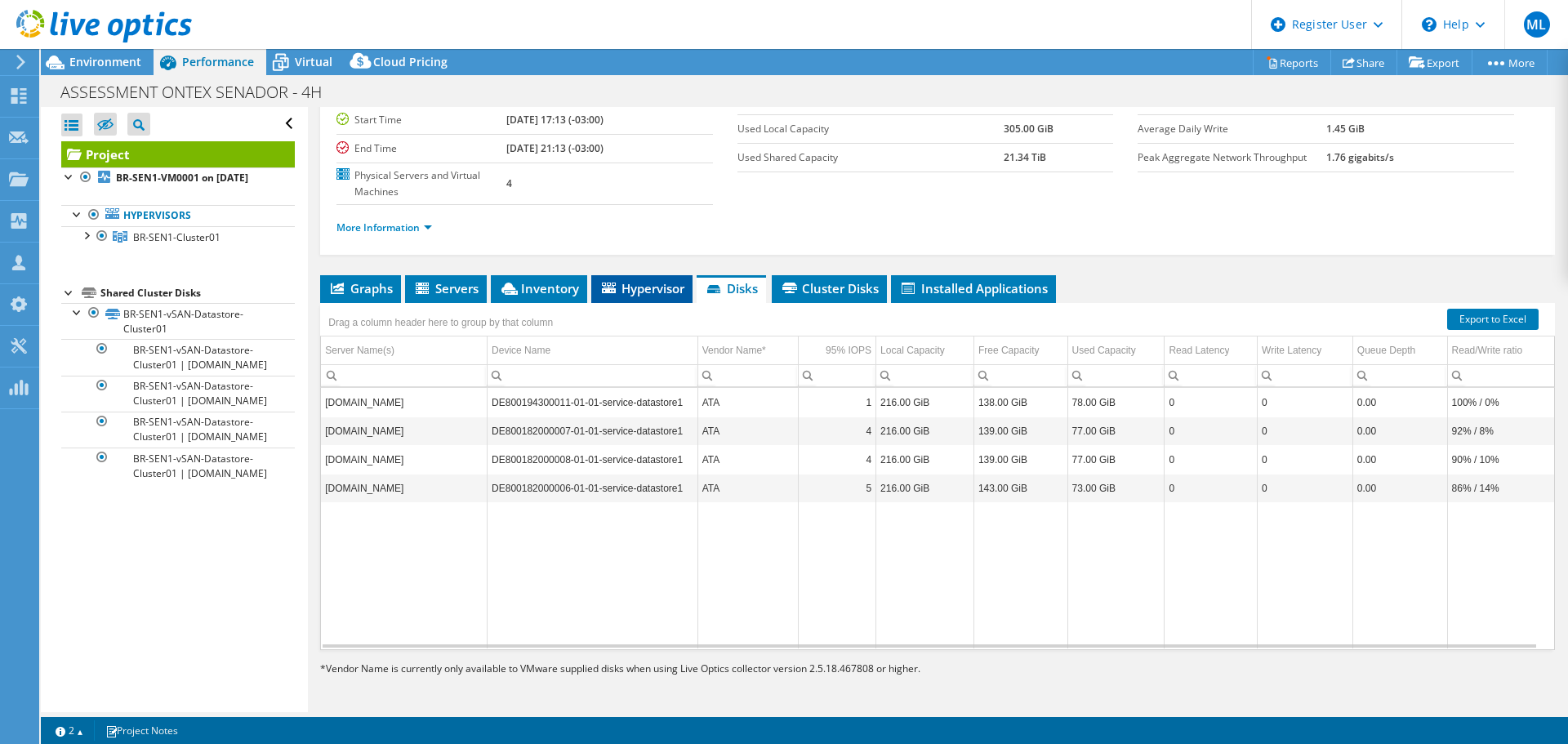
click at [662, 287] on span "Hypervisor" at bounding box center [641, 288] width 85 height 17
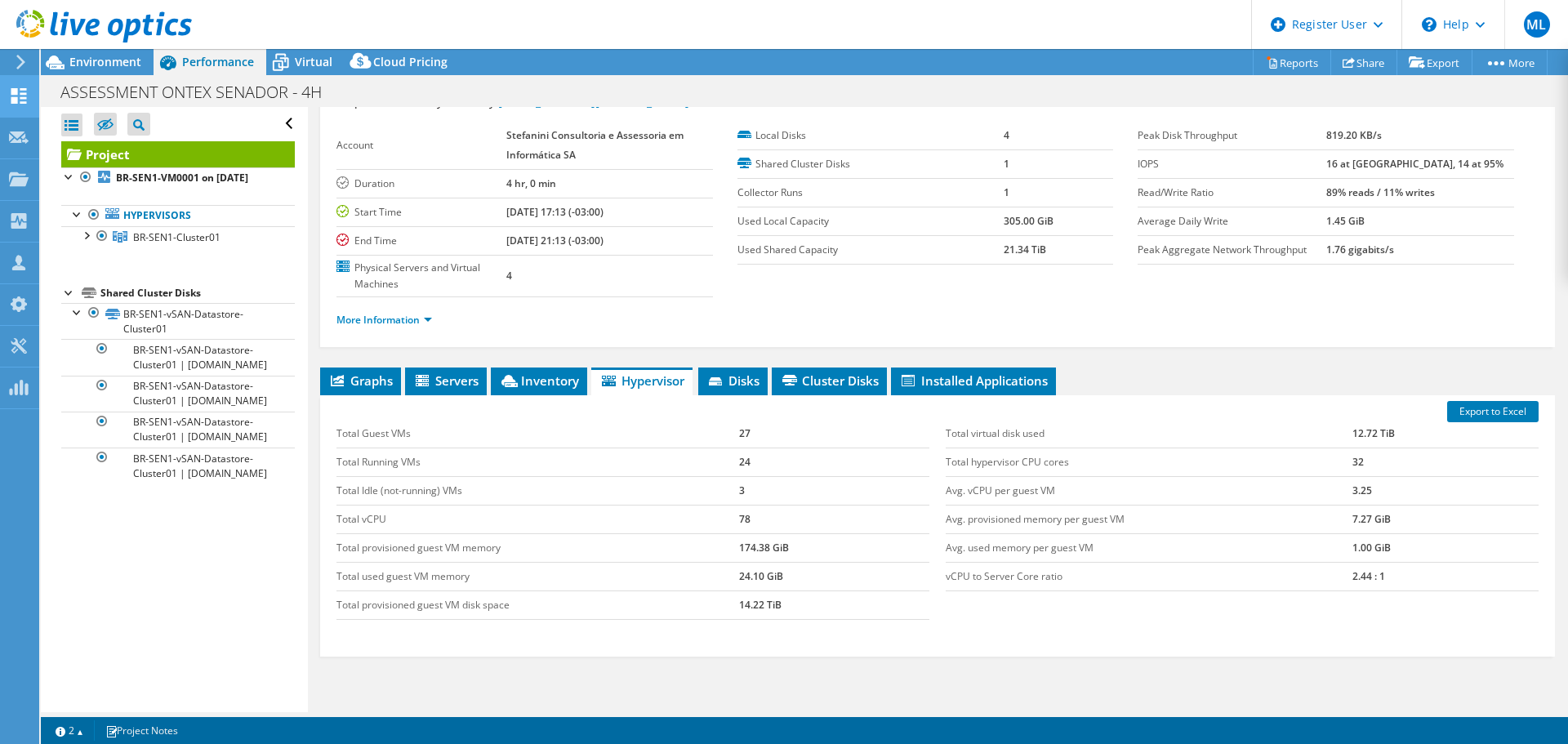
scroll to position [0, 0]
